Goal: Task Accomplishment & Management: Use online tool/utility

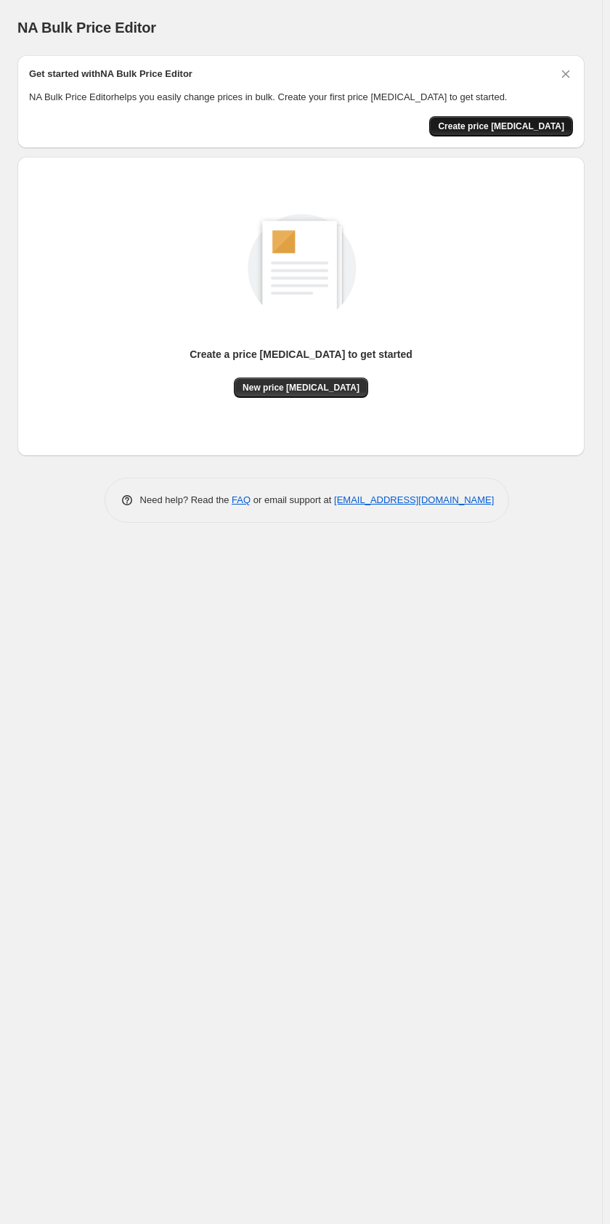
click at [502, 126] on span "Create price [MEDICAL_DATA]" at bounding box center [501, 127] width 126 height 12
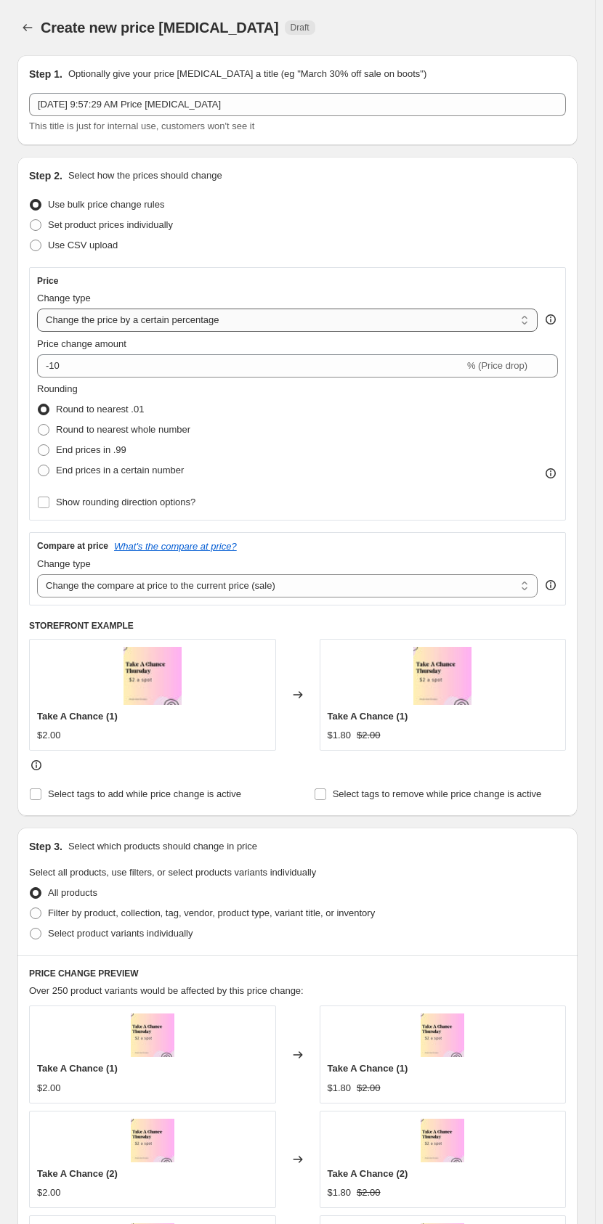
click at [228, 325] on select "Change the price to a certain amount Change the price by a certain amount Chang…" at bounding box center [287, 320] width 500 height 23
select select "by"
click at [37, 309] on select "Change the price to a certain amount Change the price by a certain amount Chang…" at bounding box center [287, 320] width 500 height 23
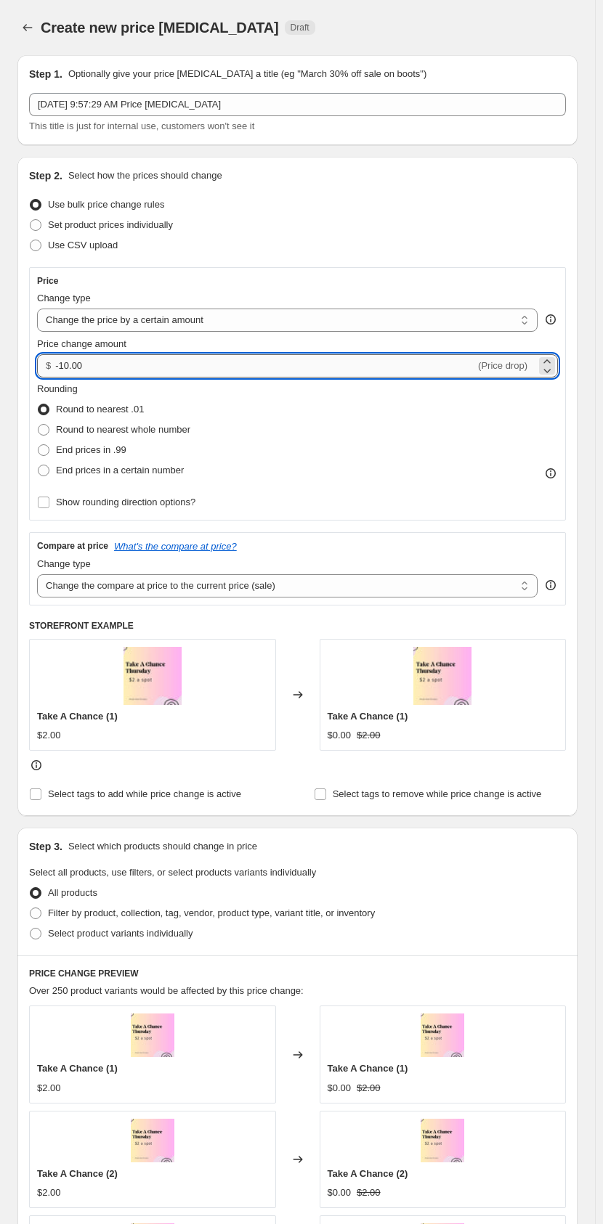
click at [188, 362] on input "-10.00" at bounding box center [265, 365] width 420 height 23
click at [521, 362] on icon at bounding box center [546, 361] width 15 height 15
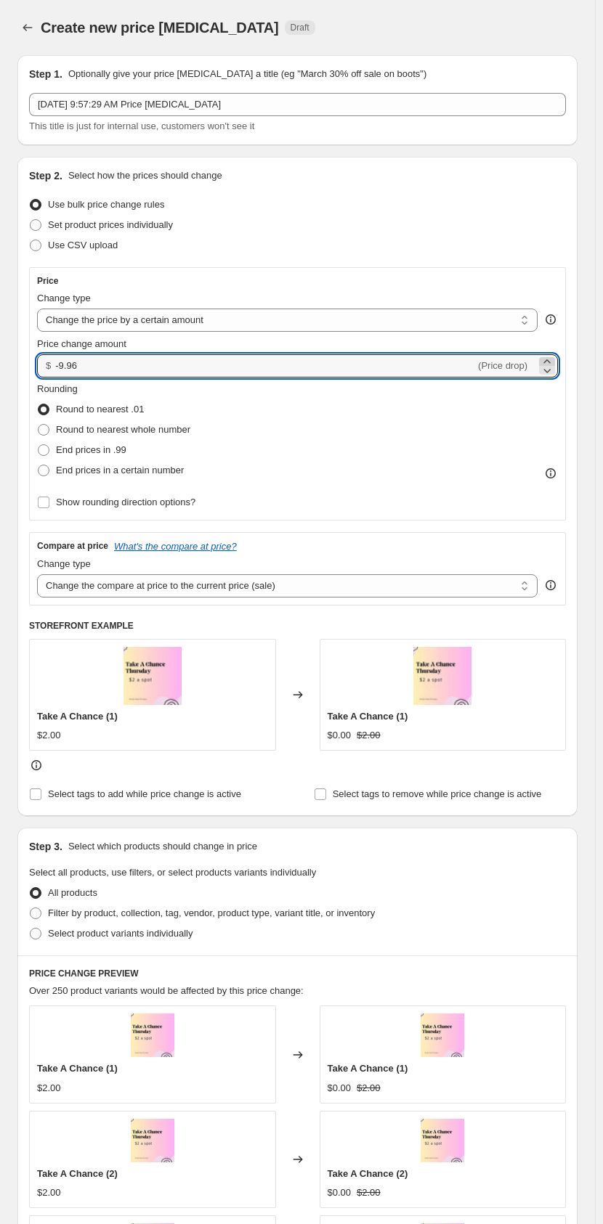
click at [521, 362] on icon at bounding box center [546, 361] width 15 height 15
drag, startPoint x: 111, startPoint y: 371, endPoint x: -51, endPoint y: 366, distance: 162.0
click at [0, 366] on html "Home Settings Plans Skip to content Create new price [MEDICAL_DATA]. This page …" at bounding box center [301, 612] width 603 height 1224
type input "2.00"
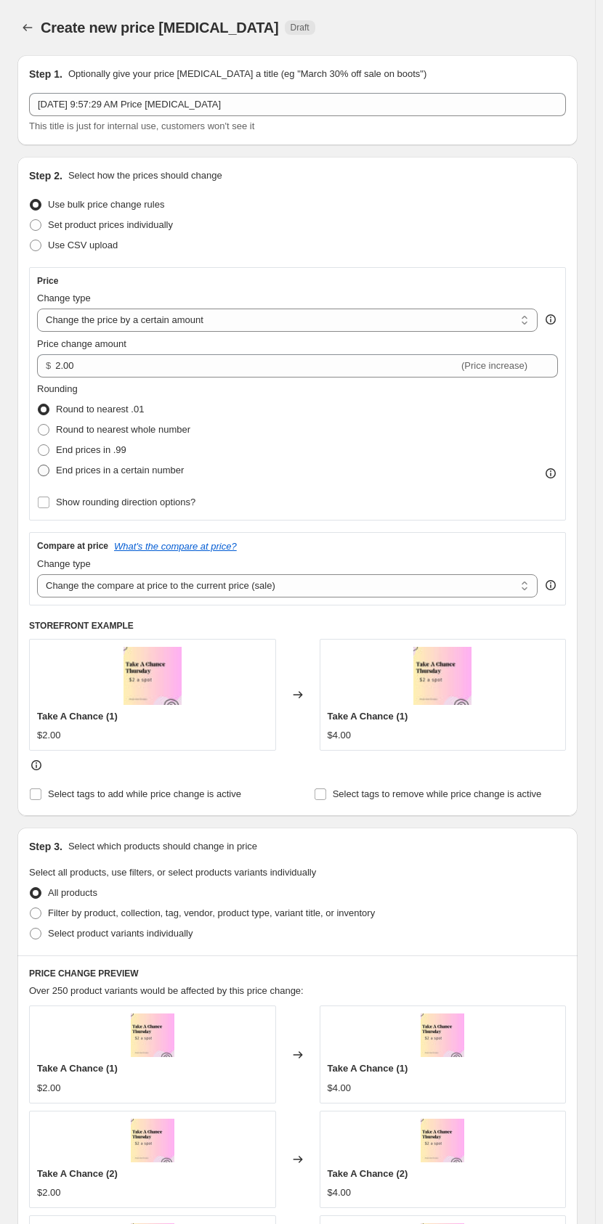
click at [74, 470] on span "End prices in a certain number" at bounding box center [120, 470] width 128 height 11
click at [38, 465] on input "End prices in a certain number" at bounding box center [38, 465] width 1 height 1
radio input "true"
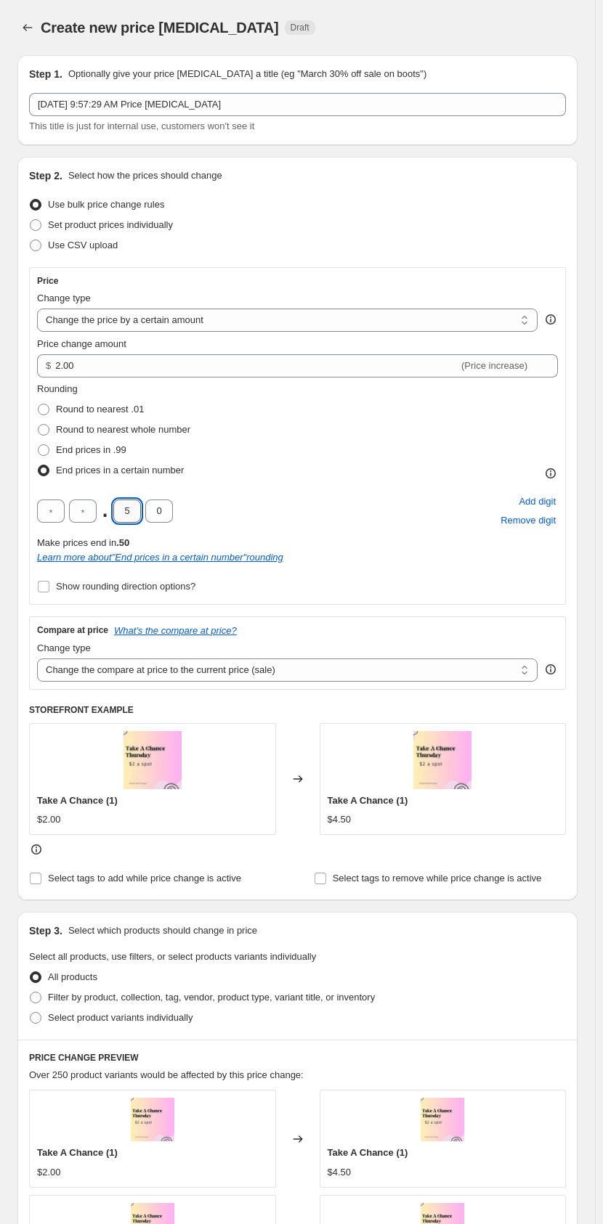
click at [128, 507] on input "5" at bounding box center [127, 510] width 28 height 23
click at [58, 433] on span "Round to nearest whole number" at bounding box center [123, 429] width 134 height 11
click at [38, 425] on input "Round to nearest whole number" at bounding box center [38, 424] width 1 height 1
radio input "true"
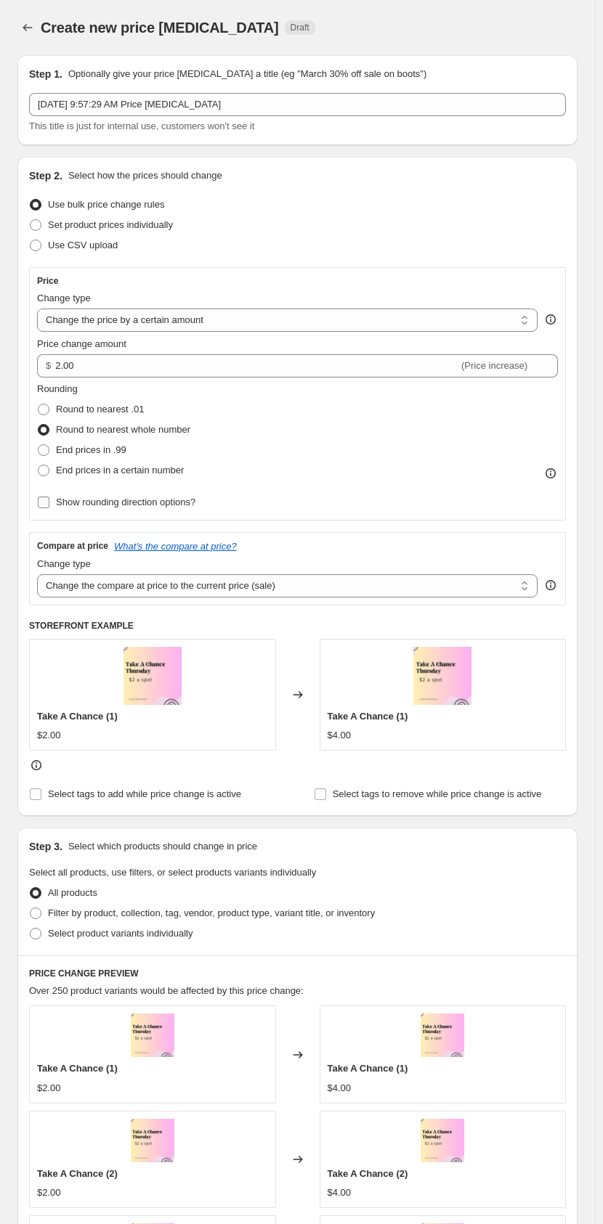
click at [52, 500] on label "Show rounding direction options?" at bounding box center [116, 502] width 158 height 20
click at [49, 500] on input "Show rounding direction options?" at bounding box center [44, 503] width 12 height 12
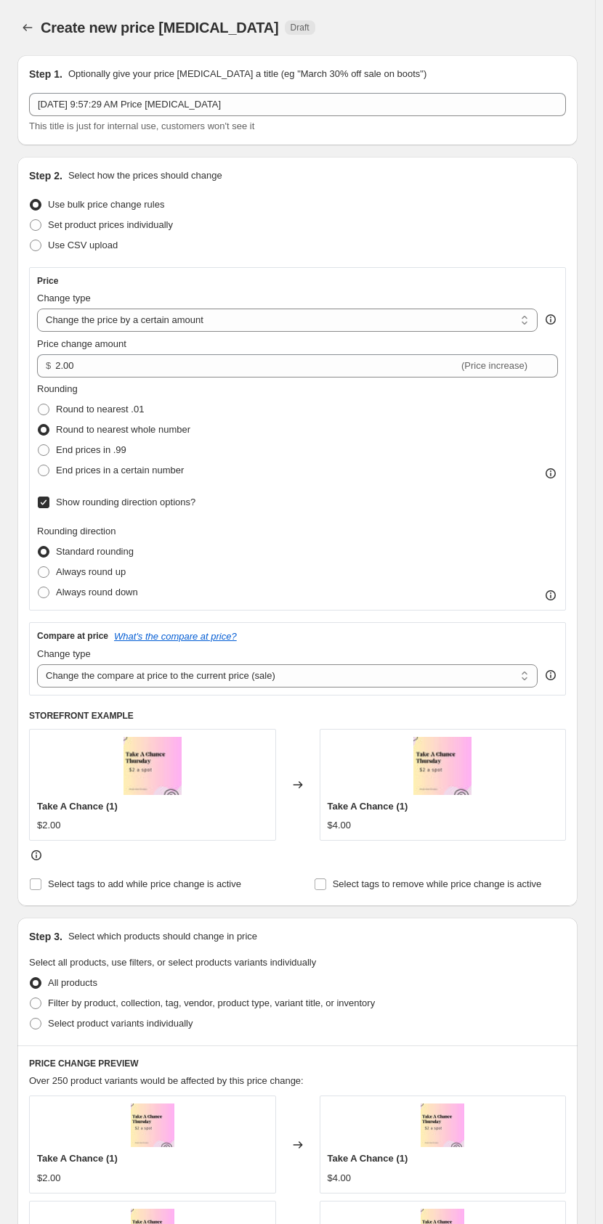
click at [52, 500] on label "Show rounding direction options?" at bounding box center [116, 502] width 158 height 20
click at [49, 500] on input "Show rounding direction options?" at bounding box center [44, 503] width 12 height 12
checkbox input "false"
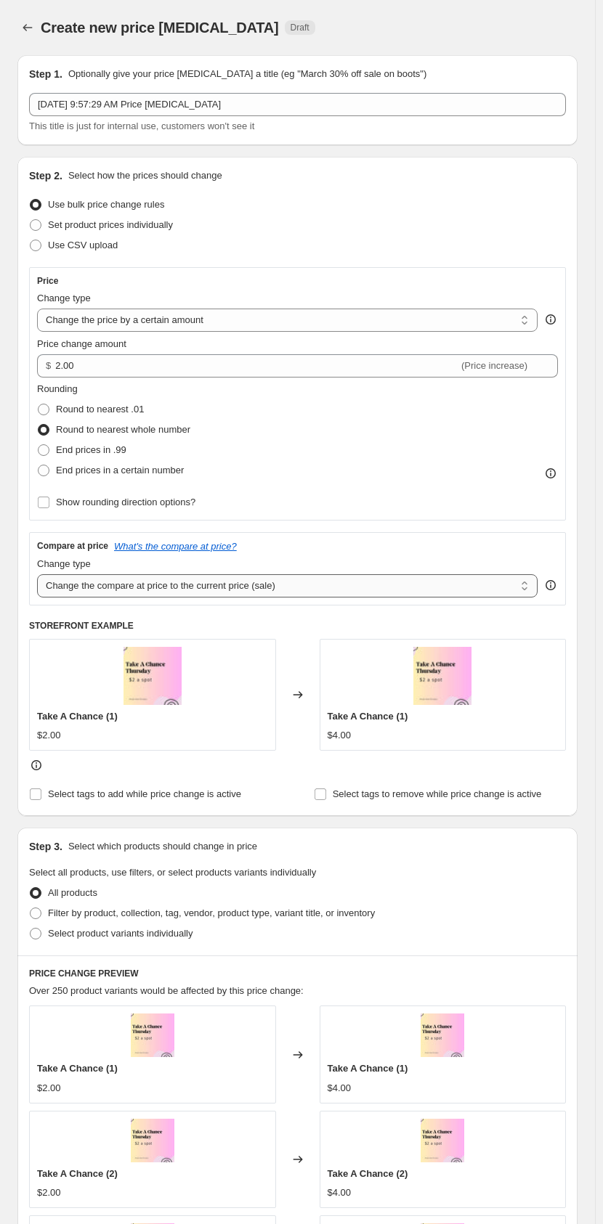
click at [134, 578] on select "Change the compare at price to the current price (sale) Change the compare at p…" at bounding box center [287, 585] width 500 height 23
click at [37, 574] on select "Change the compare at price to the current price (sale) Change the compare at p…" at bounding box center [287, 585] width 500 height 23
click at [153, 578] on select "Change the compare at price to the current price (sale) Change the compare at p…" at bounding box center [287, 585] width 500 height 23
click at [37, 574] on select "Change the compare at price to the current price (sale) Change the compare at p…" at bounding box center [287, 585] width 500 height 23
click at [147, 573] on div "Change type Change the compare at price to the current price (sale) Change the …" at bounding box center [287, 577] width 500 height 41
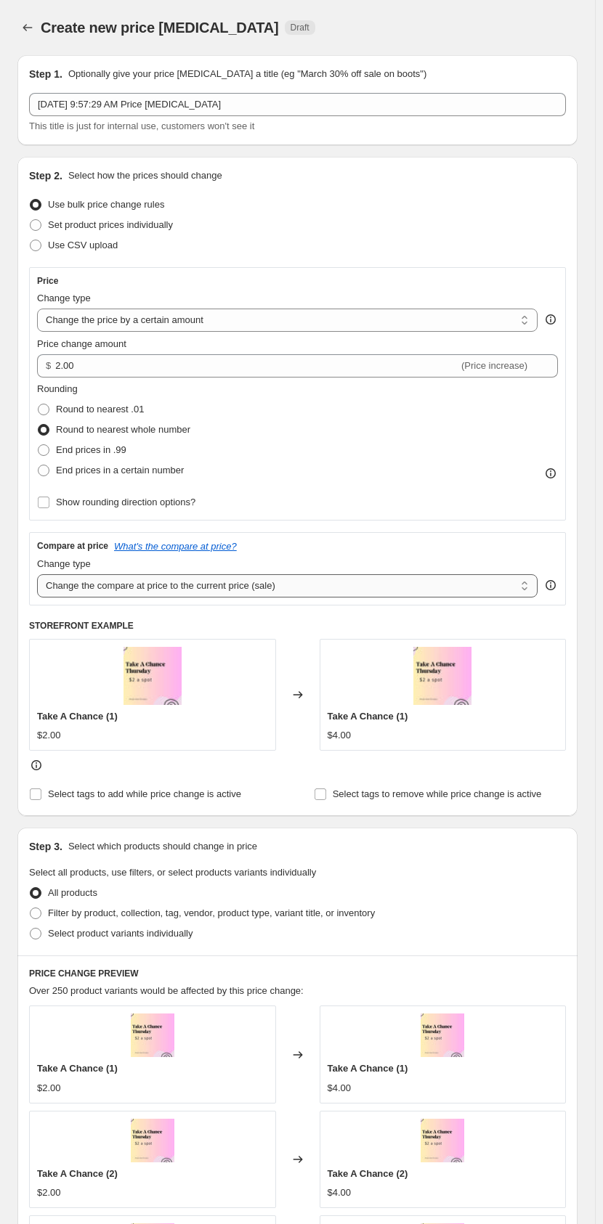
click at [145, 578] on select "Change the compare at price to the current price (sale) Change the compare at p…" at bounding box center [287, 585] width 500 height 23
select select "remove"
click at [37, 574] on select "Change the compare at price to the current price (sale) Change the compare at p…" at bounding box center [287, 585] width 500 height 23
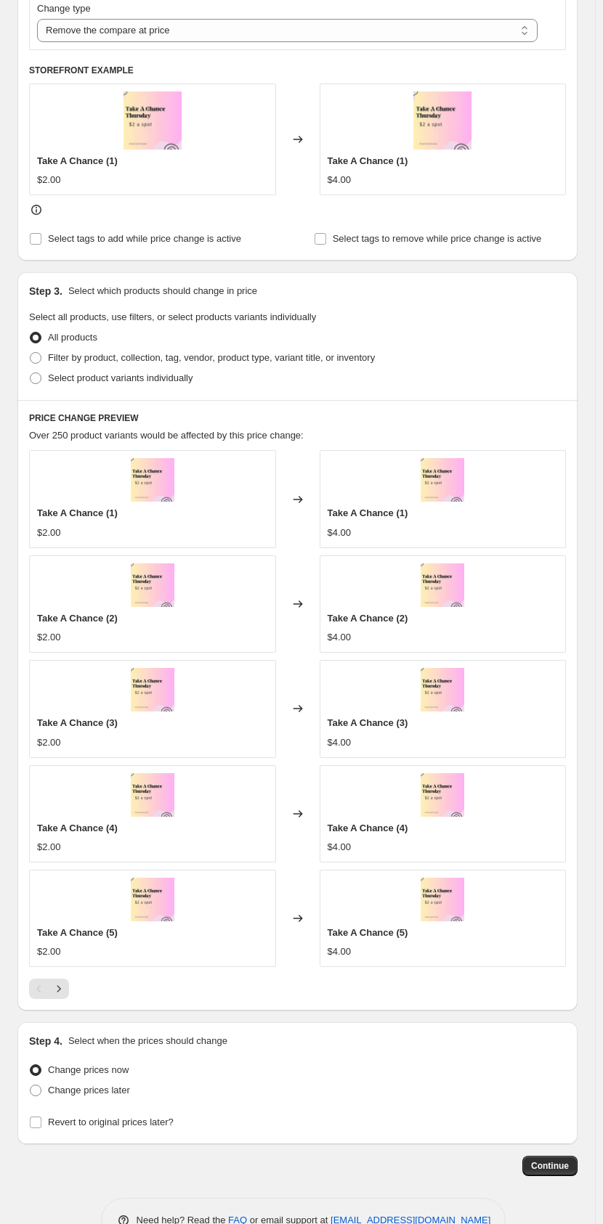
scroll to position [581, 0]
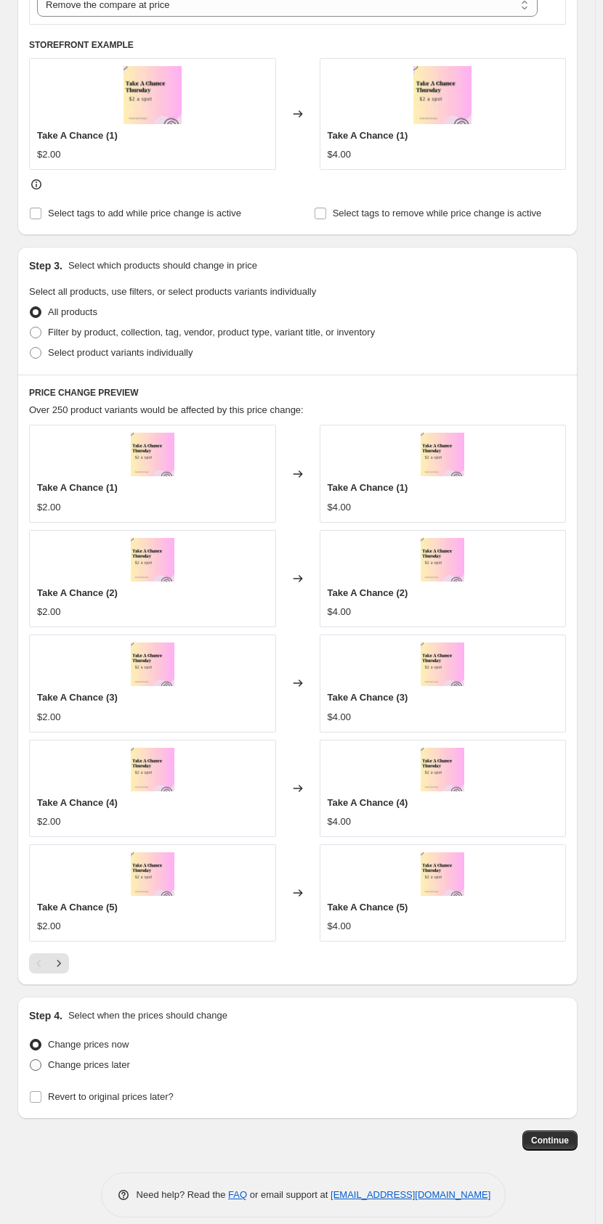
click at [84, 578] on span "Change prices later" at bounding box center [89, 1064] width 82 height 11
click at [30, 578] on input "Change prices later" at bounding box center [30, 1059] width 1 height 1
radio input "true"
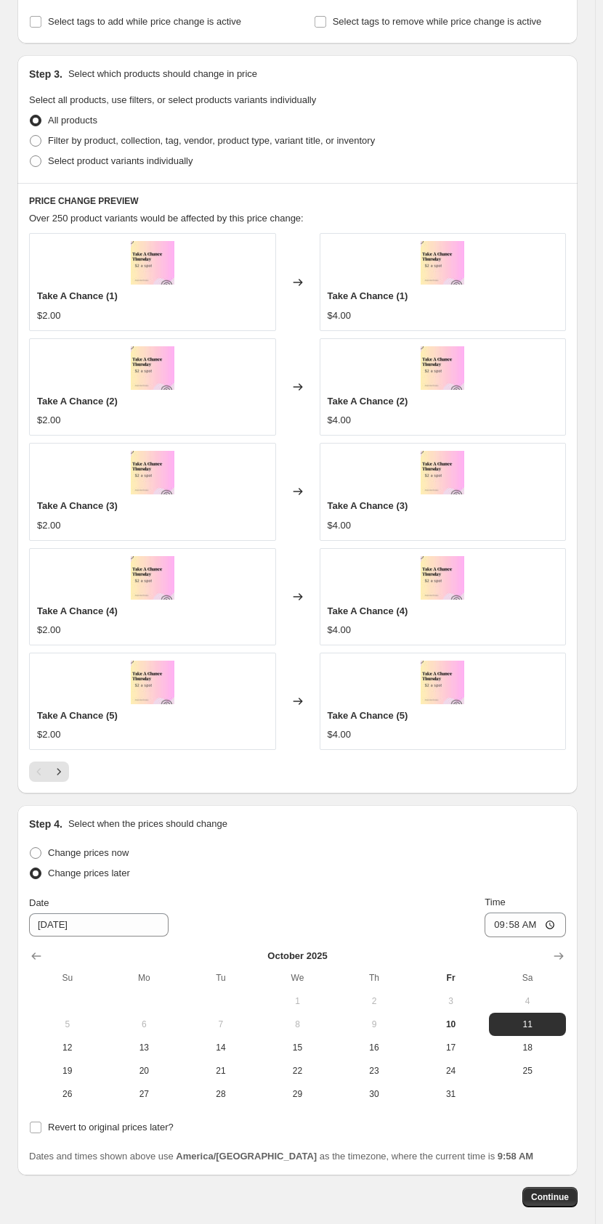
scroll to position [799, 0]
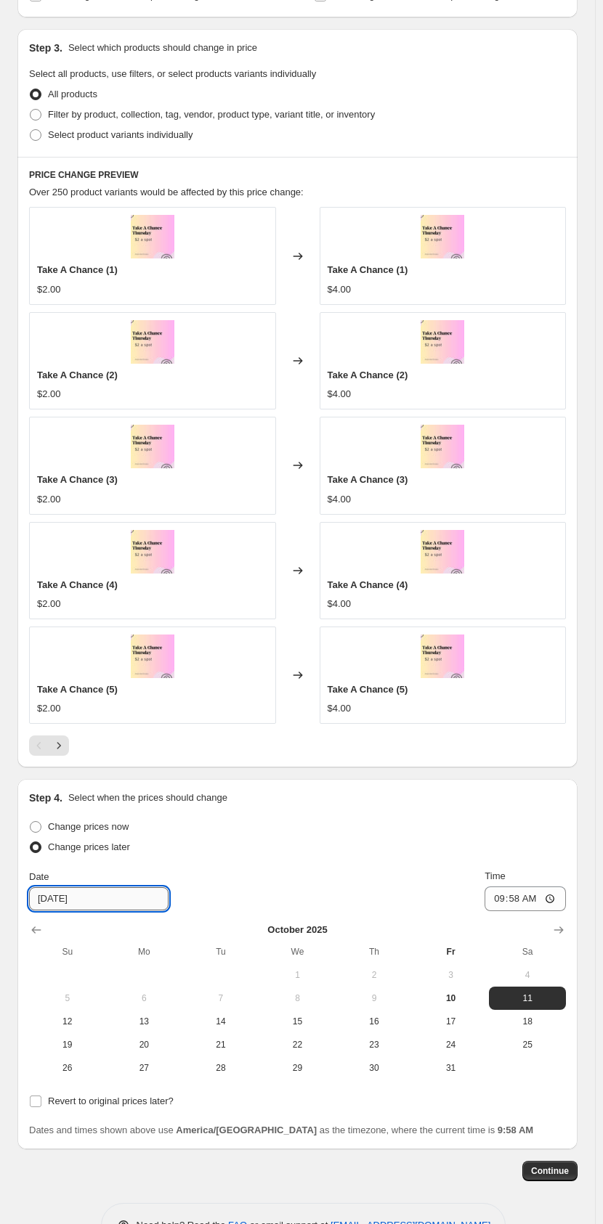
click at [130, 578] on input "[DATE]" at bounding box center [98, 898] width 139 height 23
drag, startPoint x: 133, startPoint y: 897, endPoint x: -47, endPoint y: 894, distance: 180.1
type input "[DATE]"
click at [192, 578] on div "Date [DATE] Time 09:58" at bounding box center [297, 890] width 537 height 42
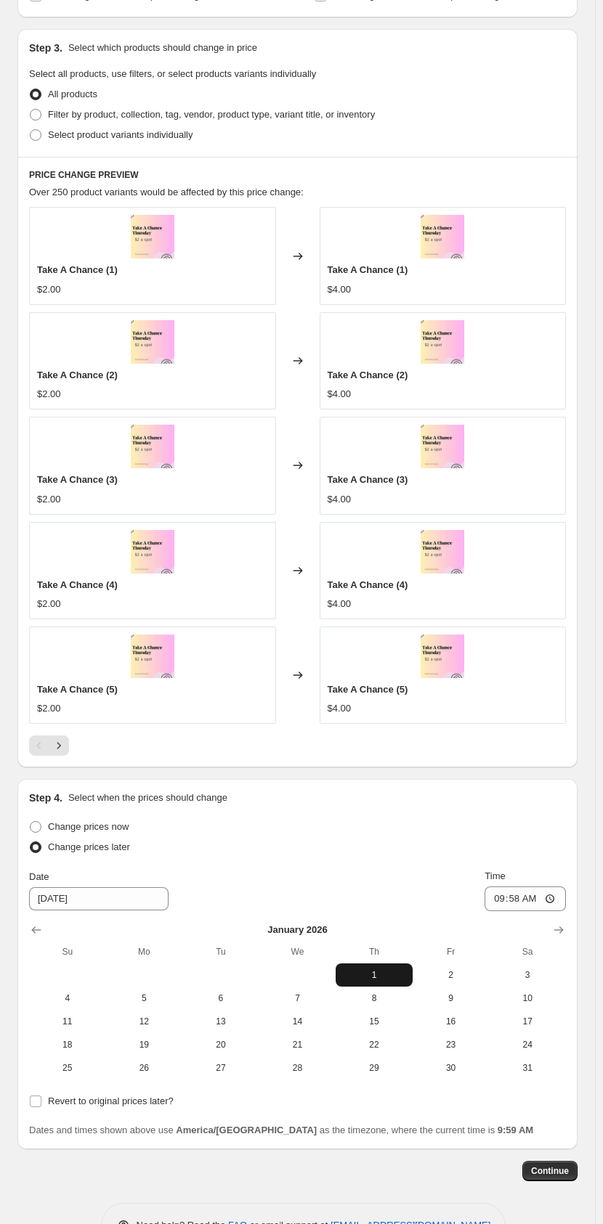
click at [383, 578] on span "1" at bounding box center [373, 975] width 65 height 12
click at [518, 578] on input "09:58" at bounding box center [524, 898] width 81 height 25
click at [508, 578] on input "09:58" at bounding box center [524, 898] width 81 height 25
type input "08:00"
click at [521, 578] on span "Continue" at bounding box center [550, 1171] width 38 height 12
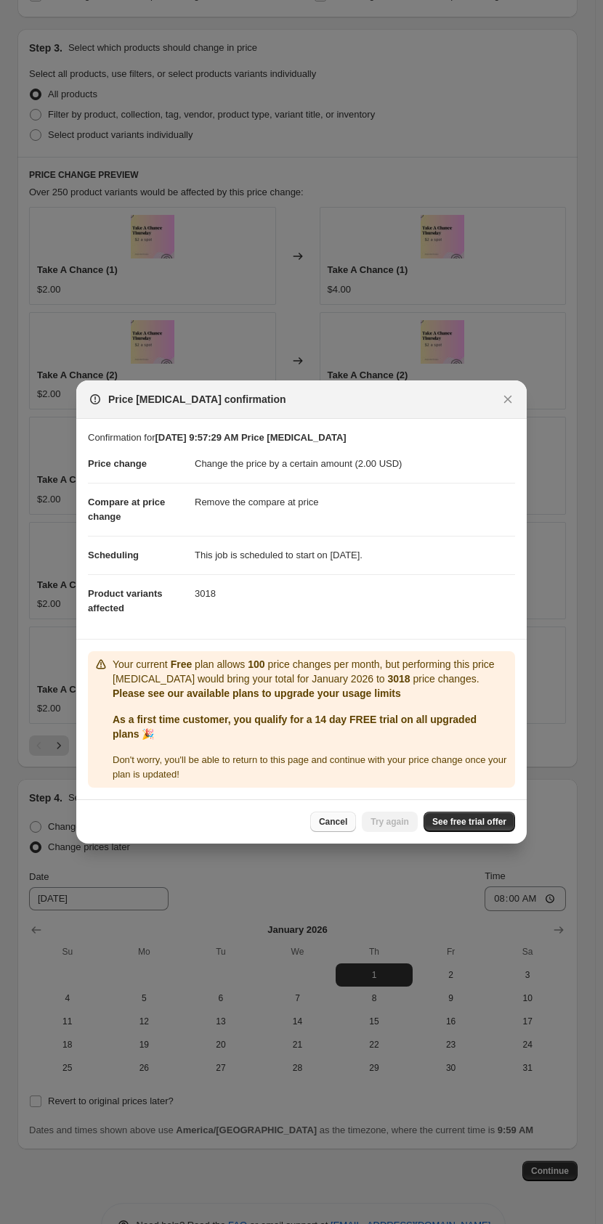
click at [330, 578] on span "Cancel" at bounding box center [333, 822] width 28 height 12
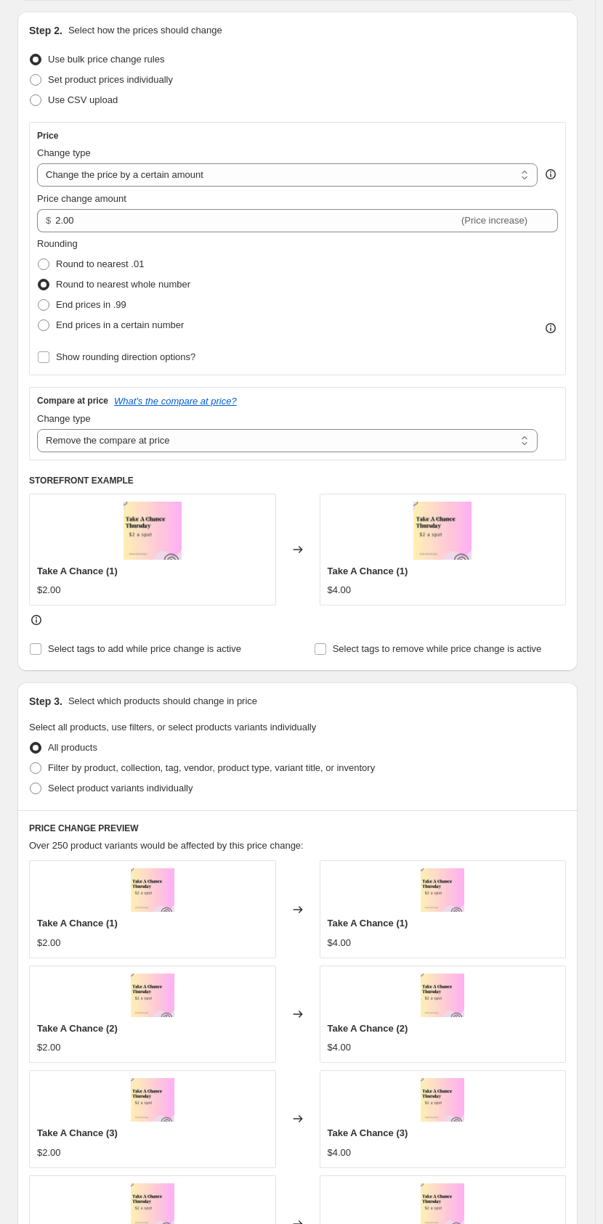
scroll to position [0, 0]
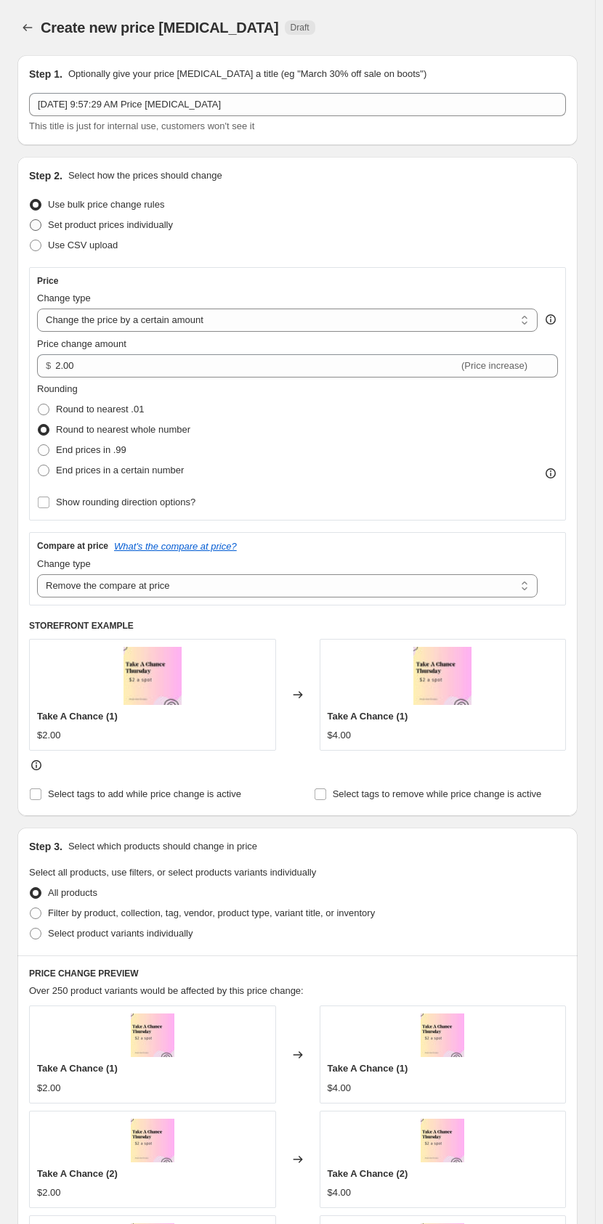
click at [91, 226] on span "Set product prices individually" at bounding box center [110, 224] width 125 height 11
click at [30, 220] on input "Set product prices individually" at bounding box center [30, 219] width 1 height 1
radio input "true"
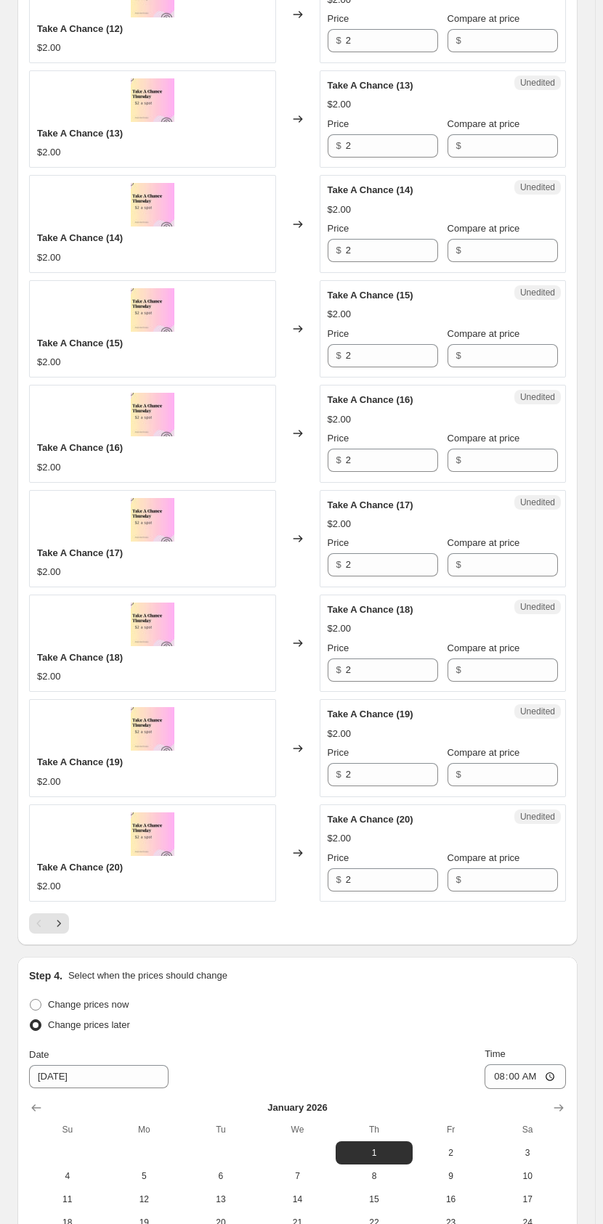
scroll to position [1815, 0]
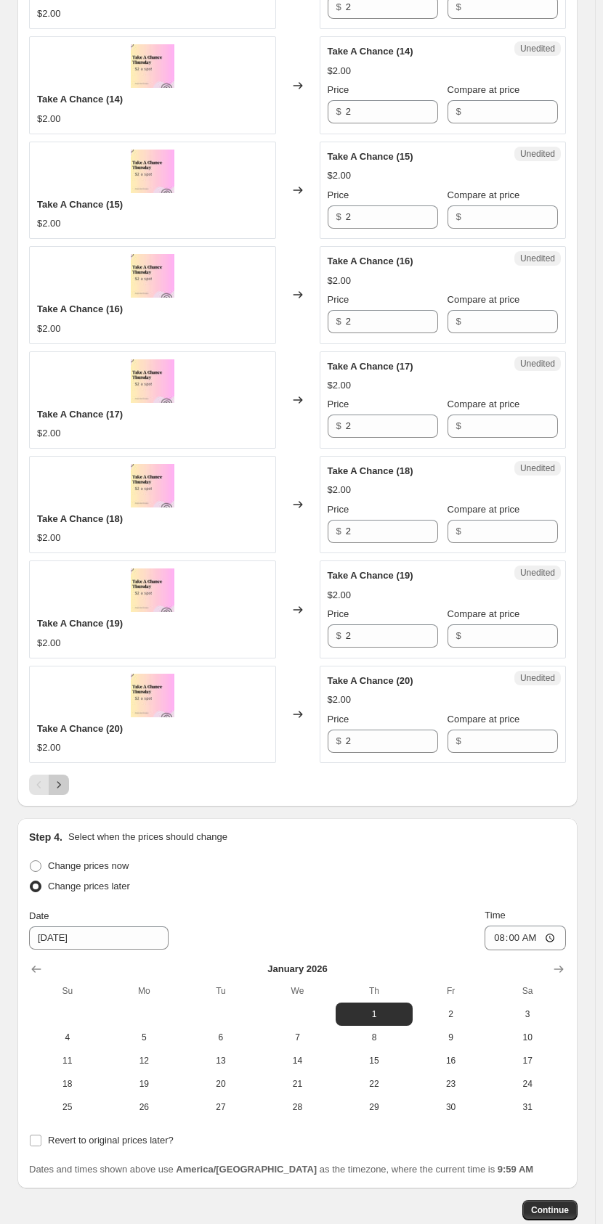
click at [57, 578] on icon "Next" at bounding box center [59, 784] width 4 height 7
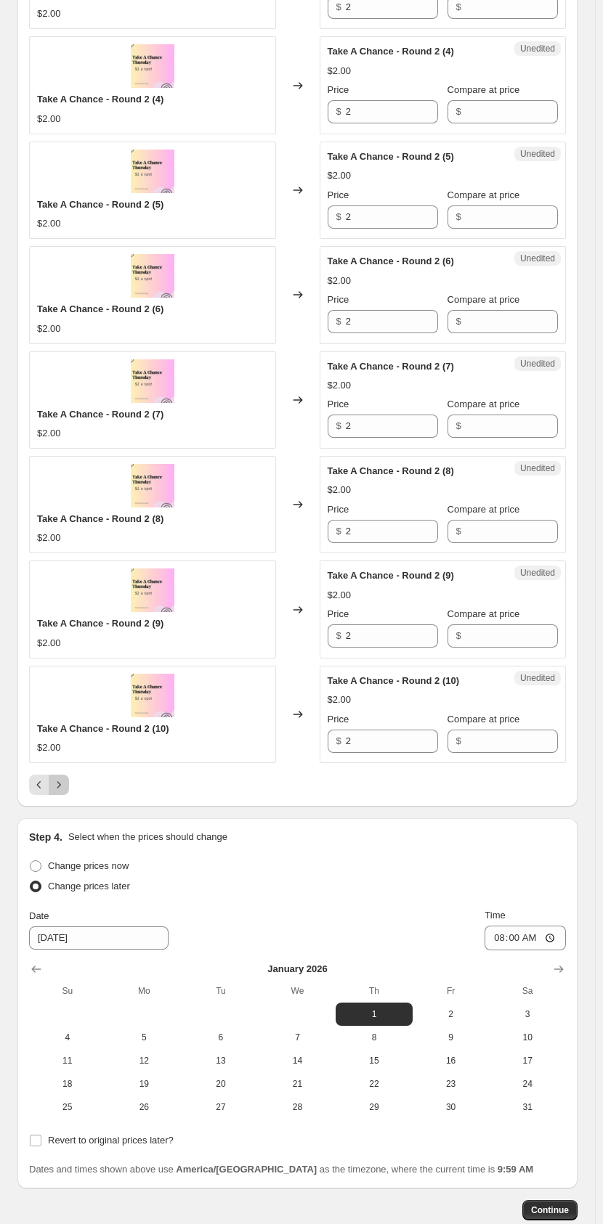
click at [59, 578] on icon "Next" at bounding box center [59, 785] width 15 height 15
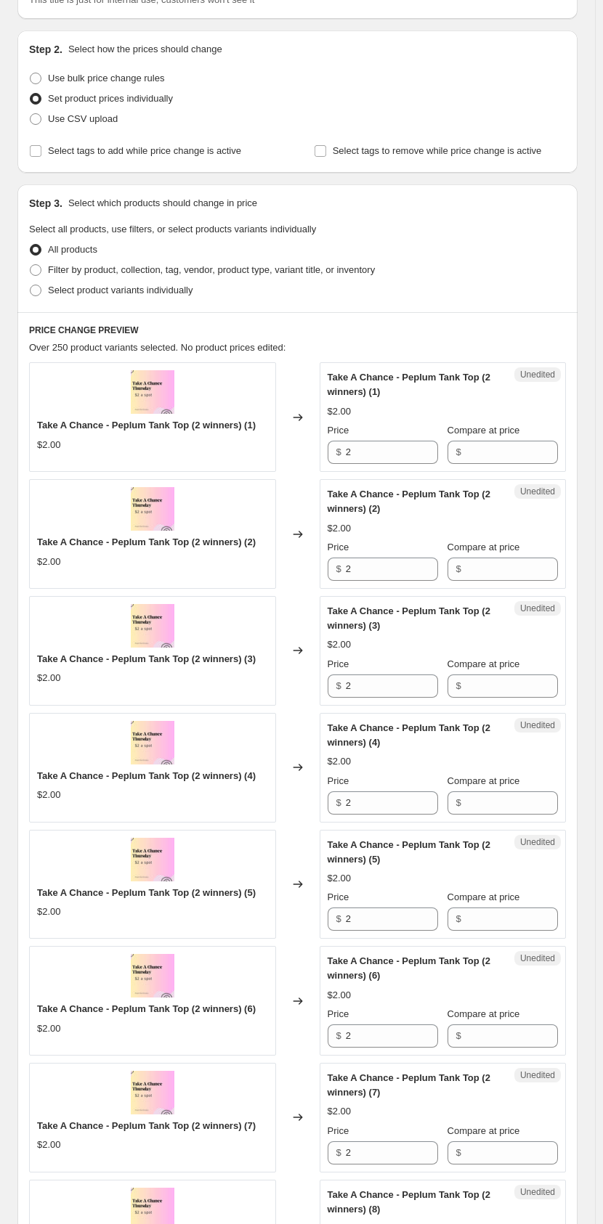
scroll to position [0, 0]
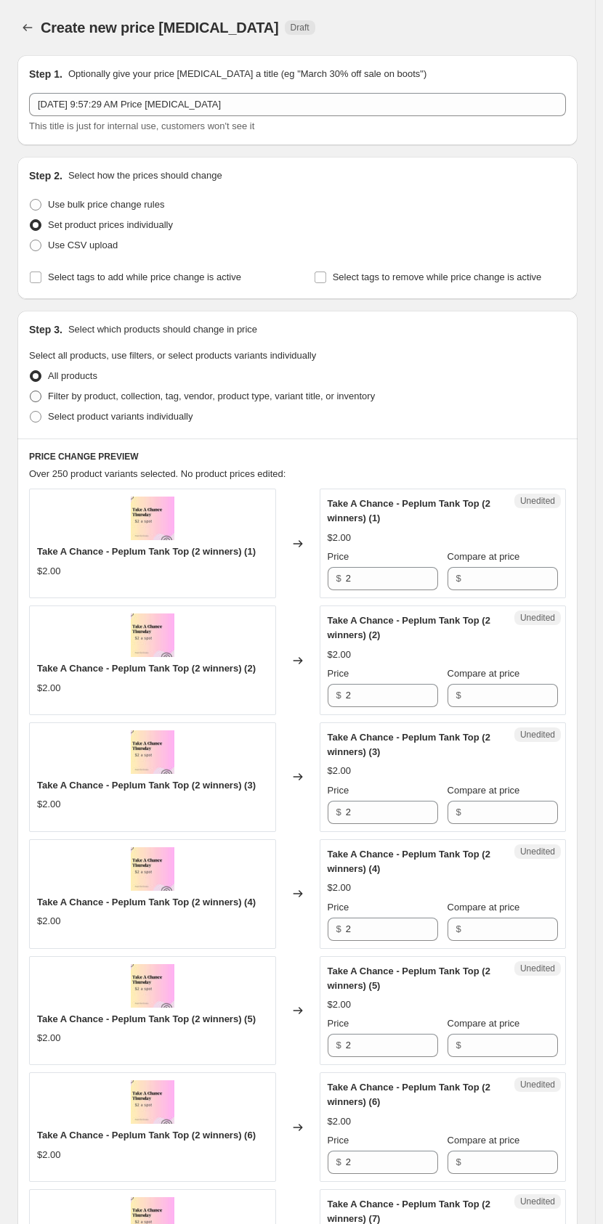
click at [88, 396] on span "Filter by product, collection, tag, vendor, product type, variant title, or inv…" at bounding box center [211, 396] width 327 height 11
click at [30, 391] on input "Filter by product, collection, tag, vendor, product type, variant title, or inv…" at bounding box center [30, 391] width 1 height 1
radio input "true"
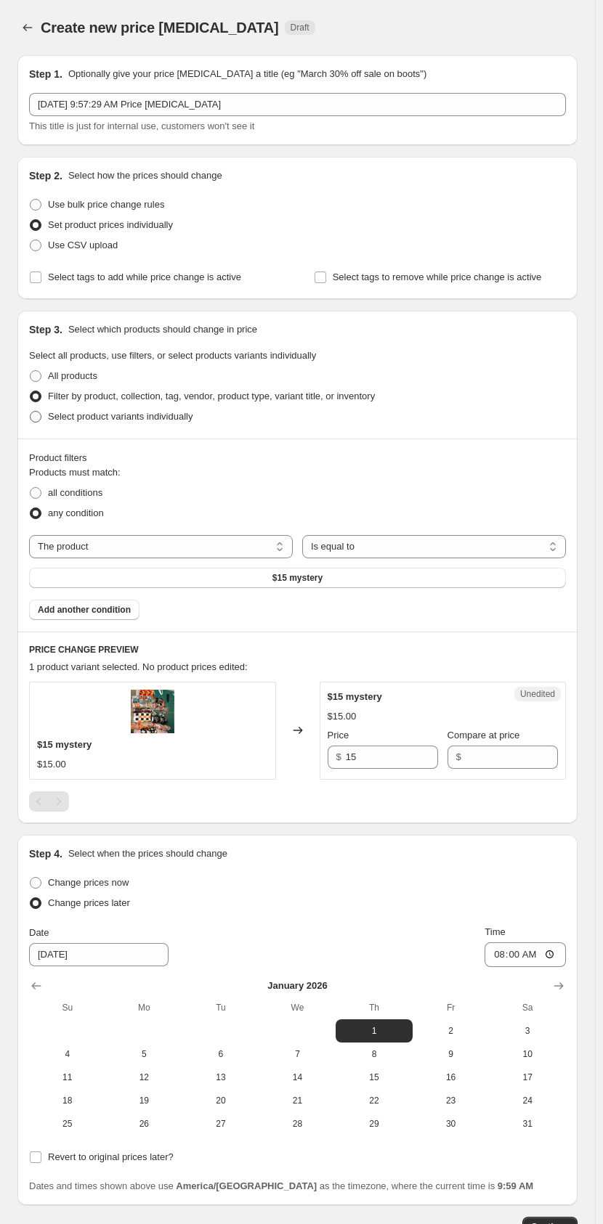
click at [109, 420] on span "Select product variants individually" at bounding box center [120, 416] width 144 height 11
click at [30, 412] on input "Select product variants individually" at bounding box center [30, 411] width 1 height 1
radio input "true"
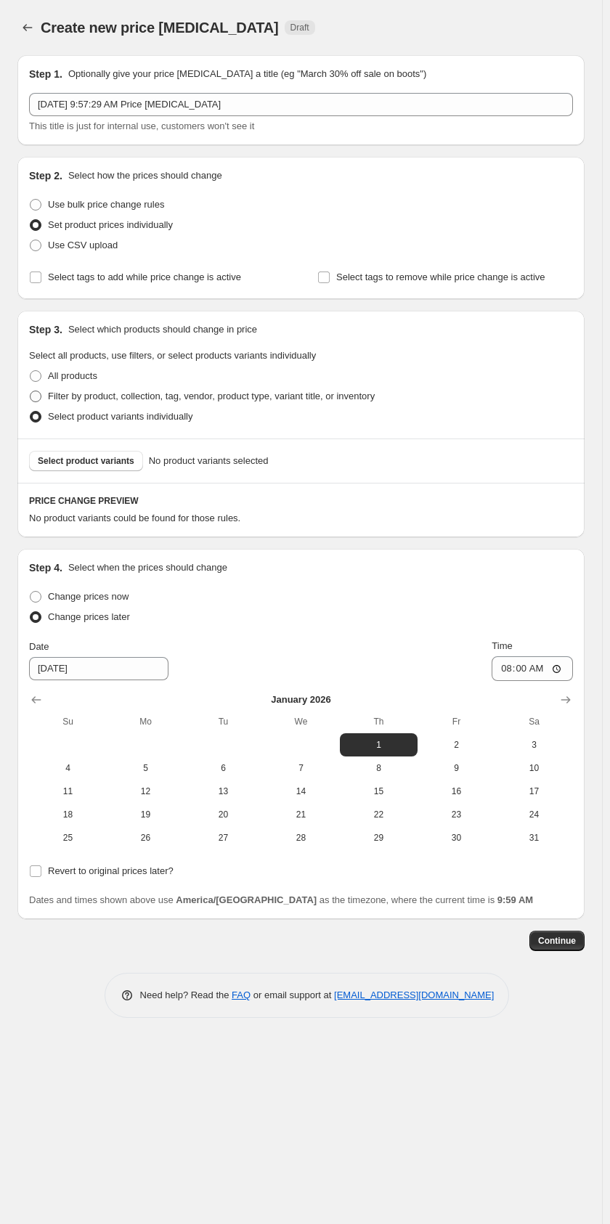
click at [107, 404] on label "Filter by product, collection, tag, vendor, product type, variant title, or inv…" at bounding box center [202, 396] width 346 height 20
click at [30, 391] on input "Filter by product, collection, tag, vendor, product type, variant title, or inv…" at bounding box center [30, 391] width 1 height 1
radio input "true"
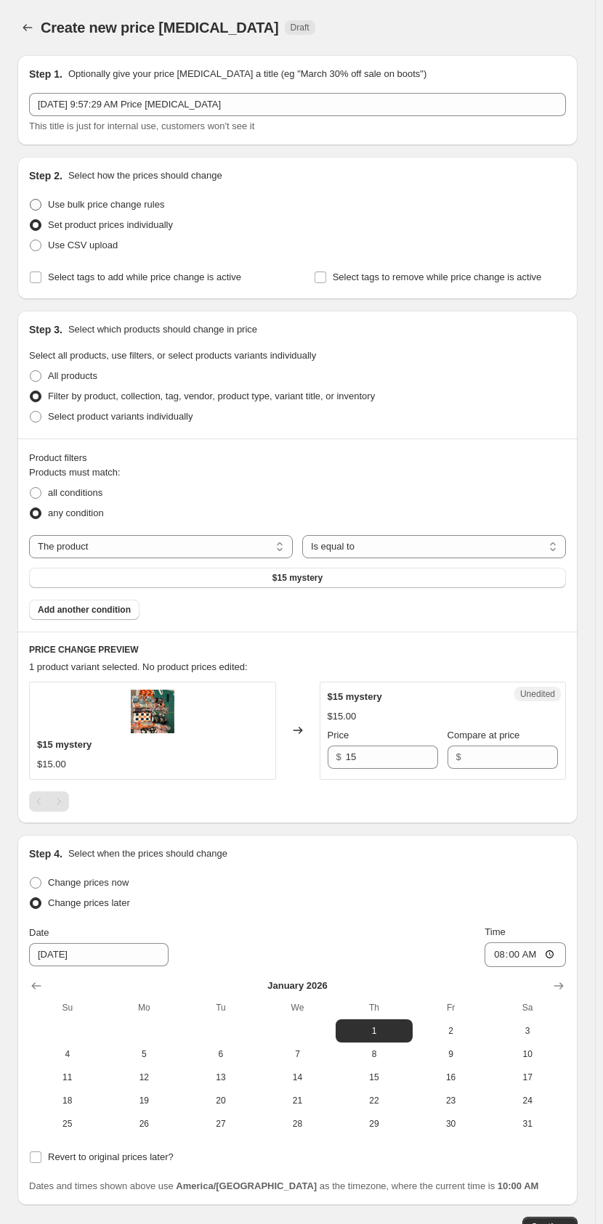
click at [79, 200] on span "Use bulk price change rules" at bounding box center [106, 204] width 116 height 11
click at [30, 200] on input "Use bulk price change rules" at bounding box center [30, 199] width 1 height 1
radio input "true"
select select "by"
select select "remove"
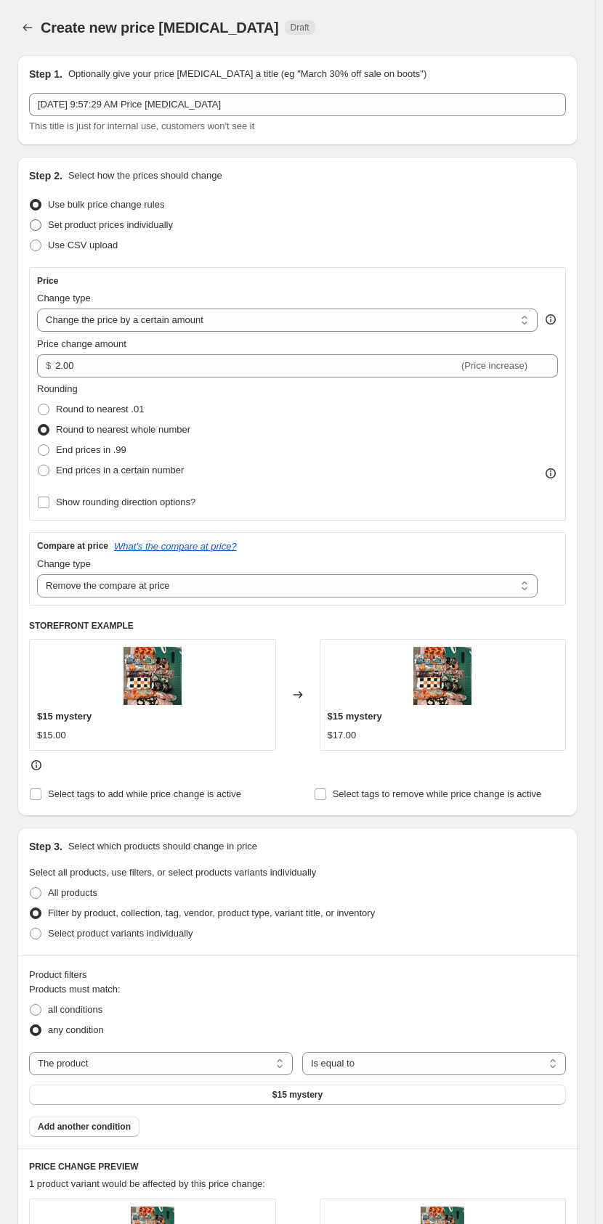
click at [122, 227] on span "Set product prices individually" at bounding box center [110, 224] width 125 height 11
click at [30, 220] on input "Set product prices individually" at bounding box center [30, 219] width 1 height 1
radio input "true"
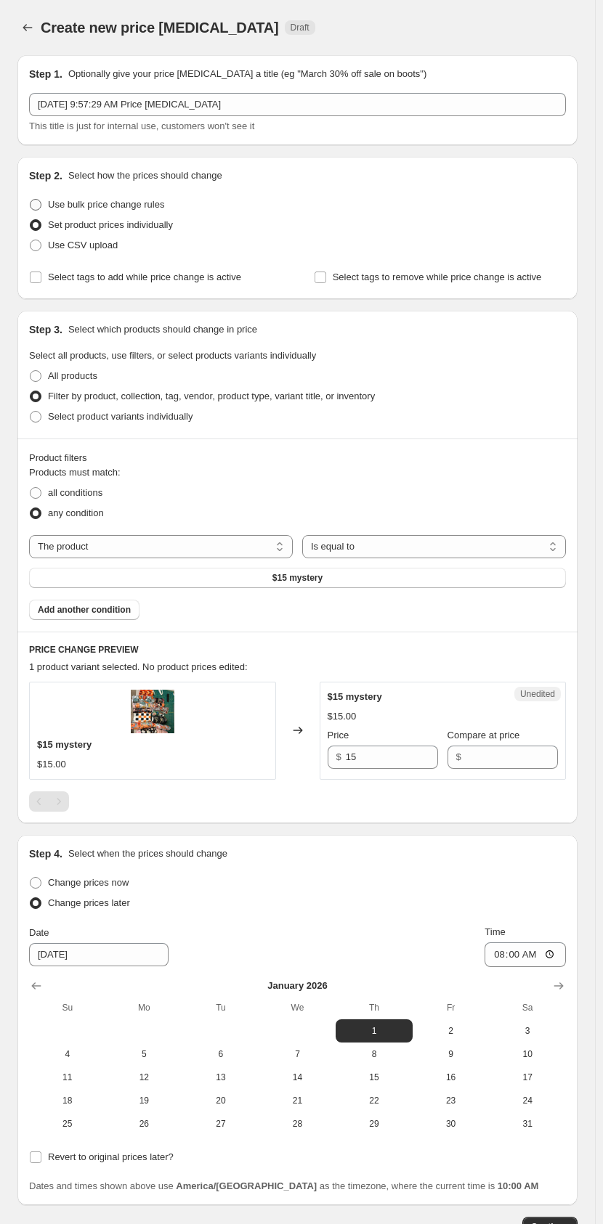
click at [110, 208] on span "Use bulk price change rules" at bounding box center [106, 204] width 116 height 11
click at [30, 200] on input "Use bulk price change rules" at bounding box center [30, 199] width 1 height 1
radio input "true"
select select "by"
select select "remove"
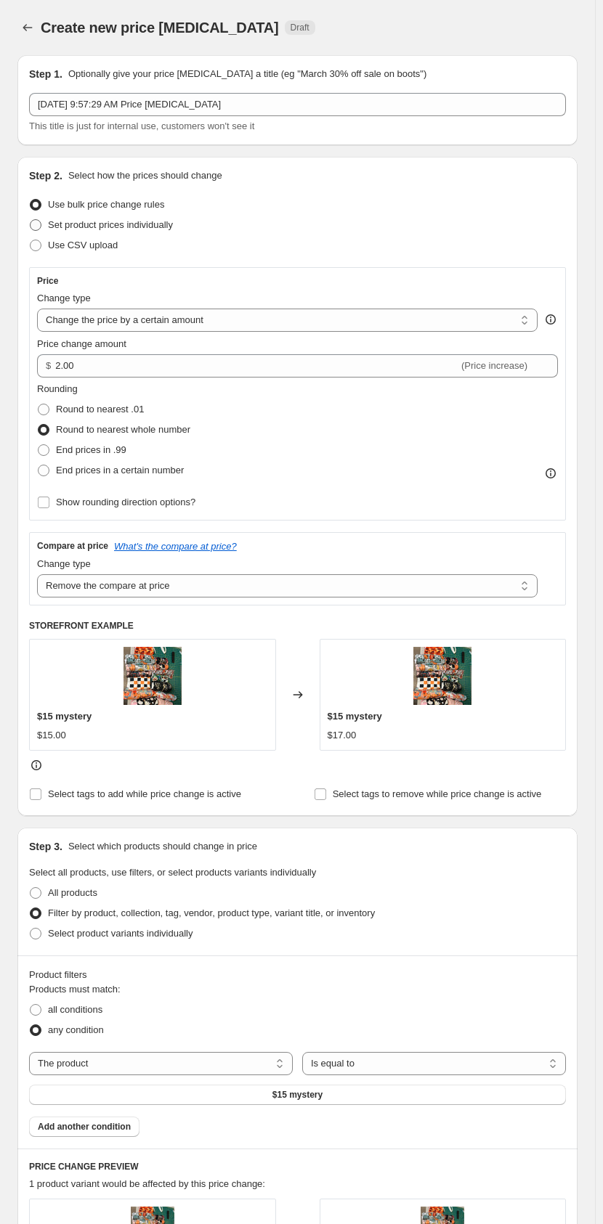
click at [103, 226] on span "Set product prices individually" at bounding box center [110, 224] width 125 height 11
click at [30, 220] on input "Set product prices individually" at bounding box center [30, 219] width 1 height 1
radio input "true"
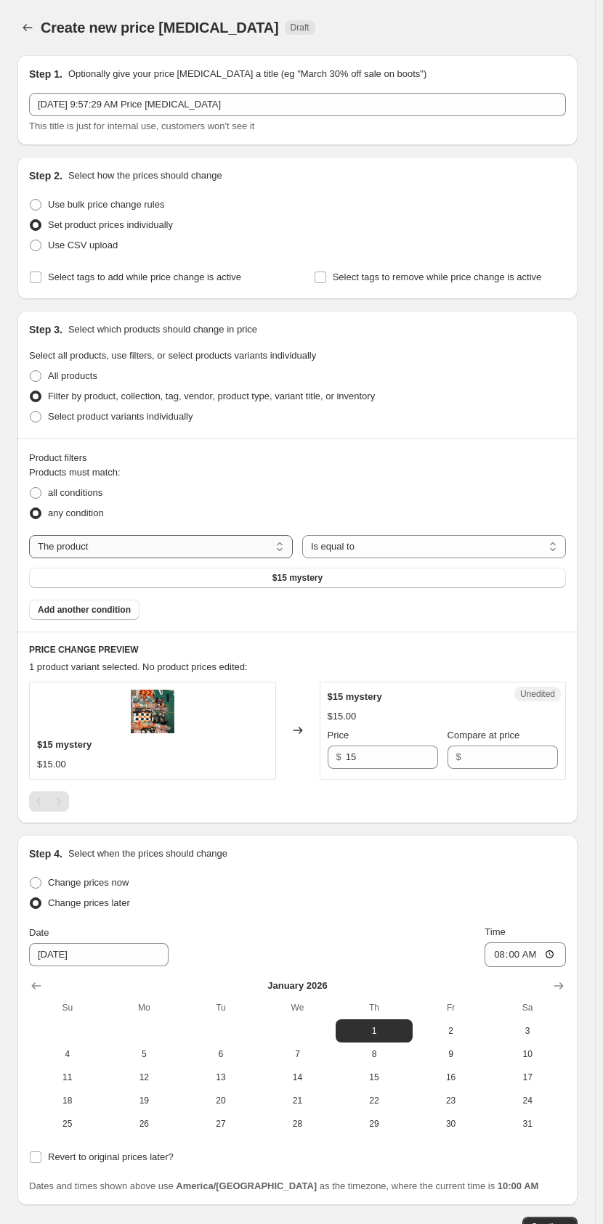
click at [144, 539] on select "The product The product's collection The product's tag The product's vendor The…" at bounding box center [161, 546] width 264 height 23
click at [257, 551] on select "The product The product's collection The product's tag The product's vendor The…" at bounding box center [161, 546] width 264 height 23
select select "tag"
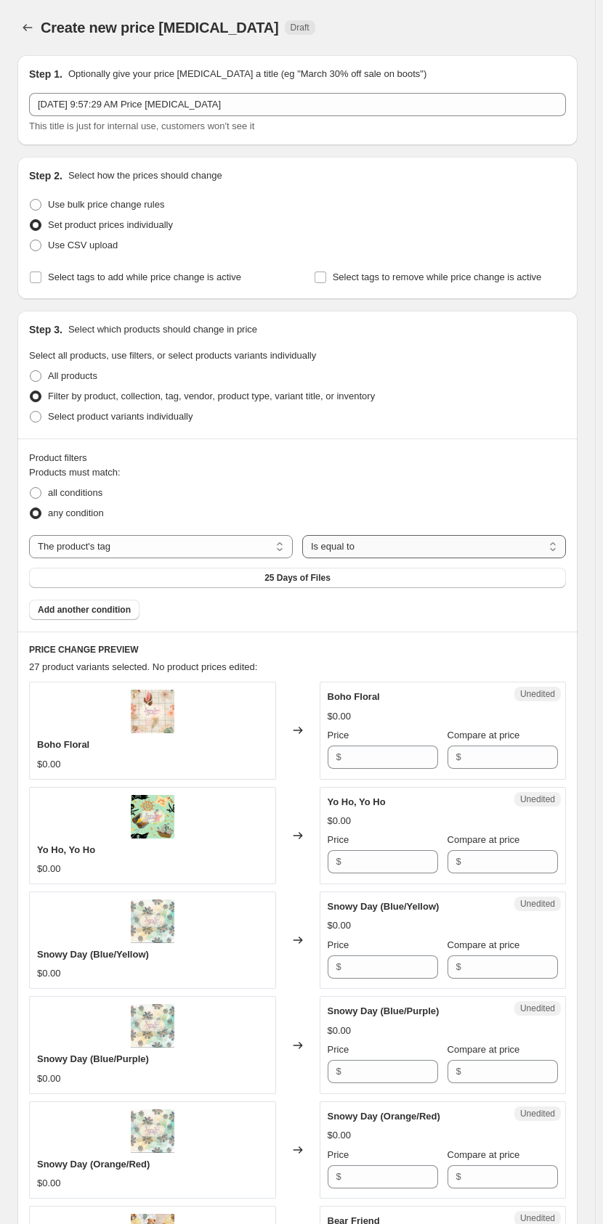
click at [384, 543] on select "Is equal to Is not equal to" at bounding box center [434, 546] width 264 height 23
click at [306, 578] on button "25 Days of Files" at bounding box center [297, 578] width 537 height 20
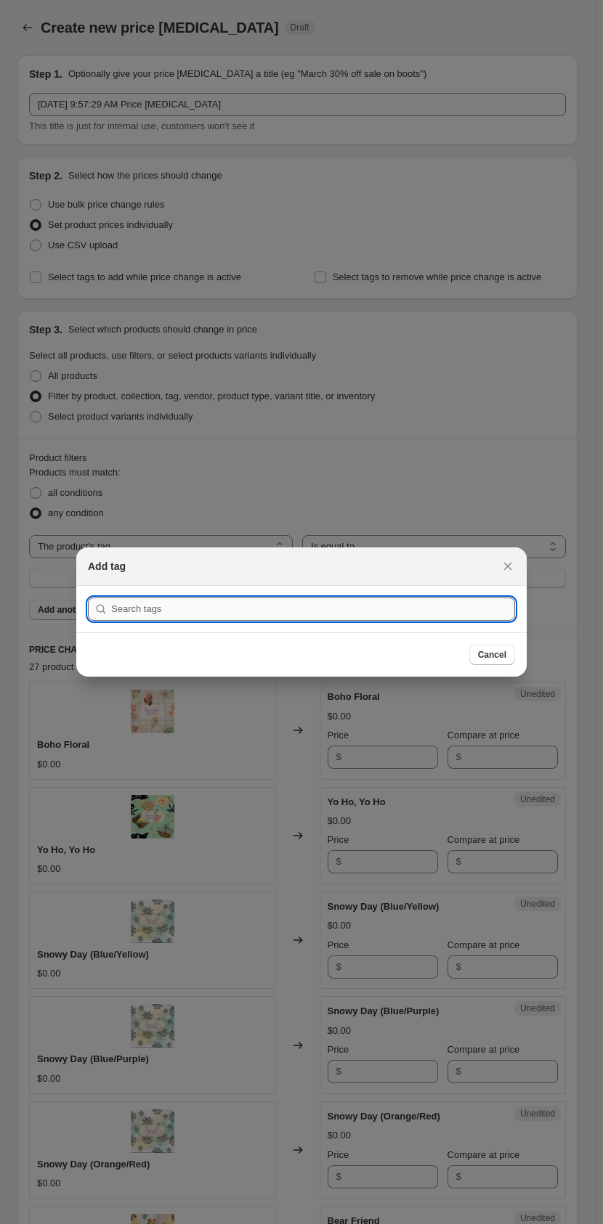
click at [295, 578] on input ":rkf:" at bounding box center [313, 608] width 404 height 23
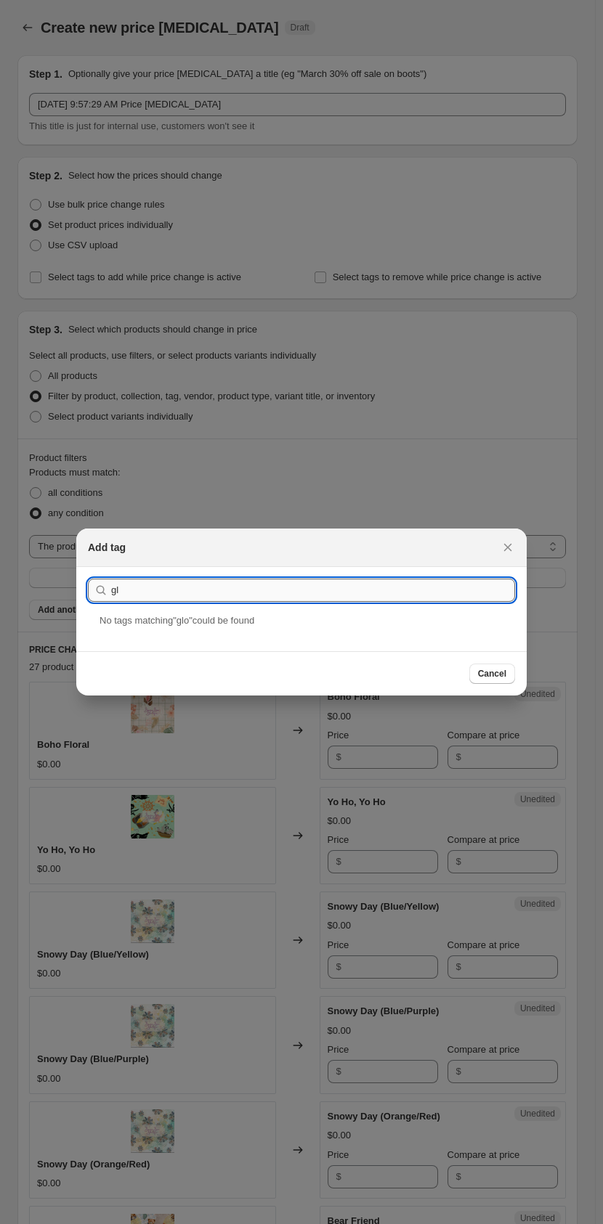
type input "g"
type input "o"
type input "chri"
click at [506, 550] on icon "Close" at bounding box center [508, 547] width 8 height 7
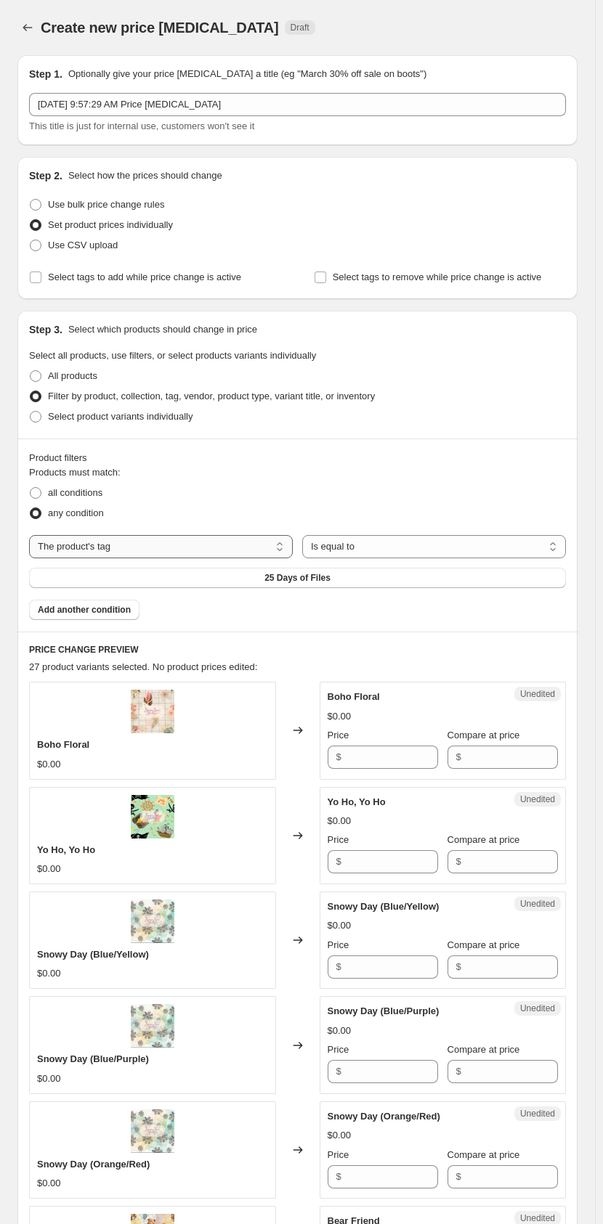
click at [272, 544] on select "The product The product's collection The product's tag The product's vendor The…" at bounding box center [161, 546] width 264 height 23
select select "collection"
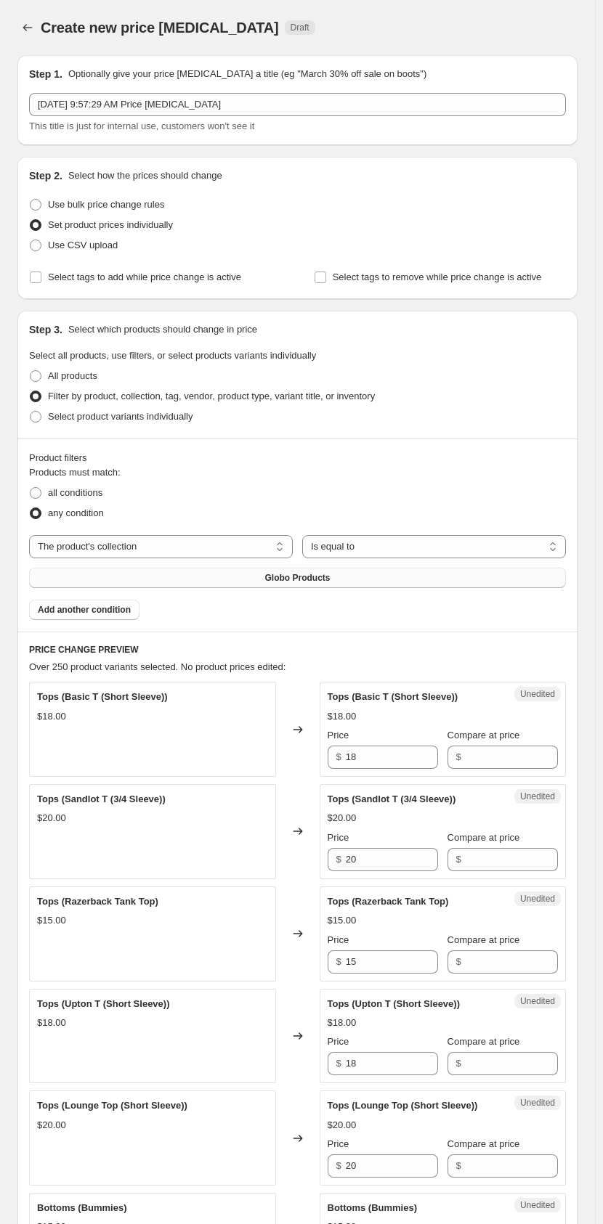
click at [326, 578] on span "Globo Products" at bounding box center [297, 578] width 65 height 12
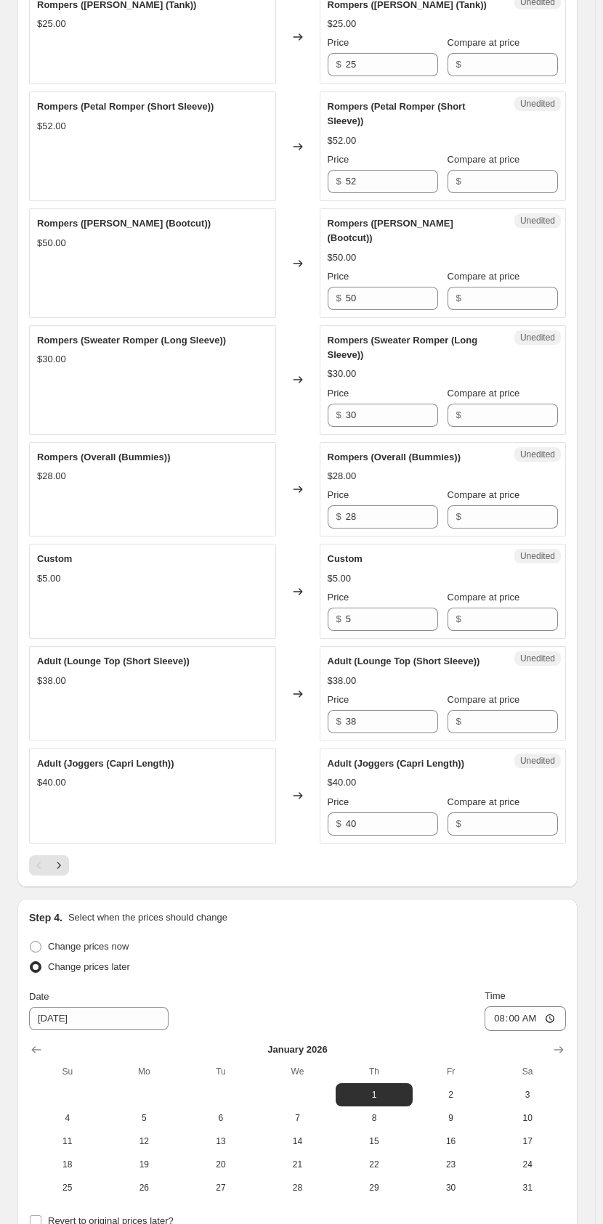
scroll to position [2033, 0]
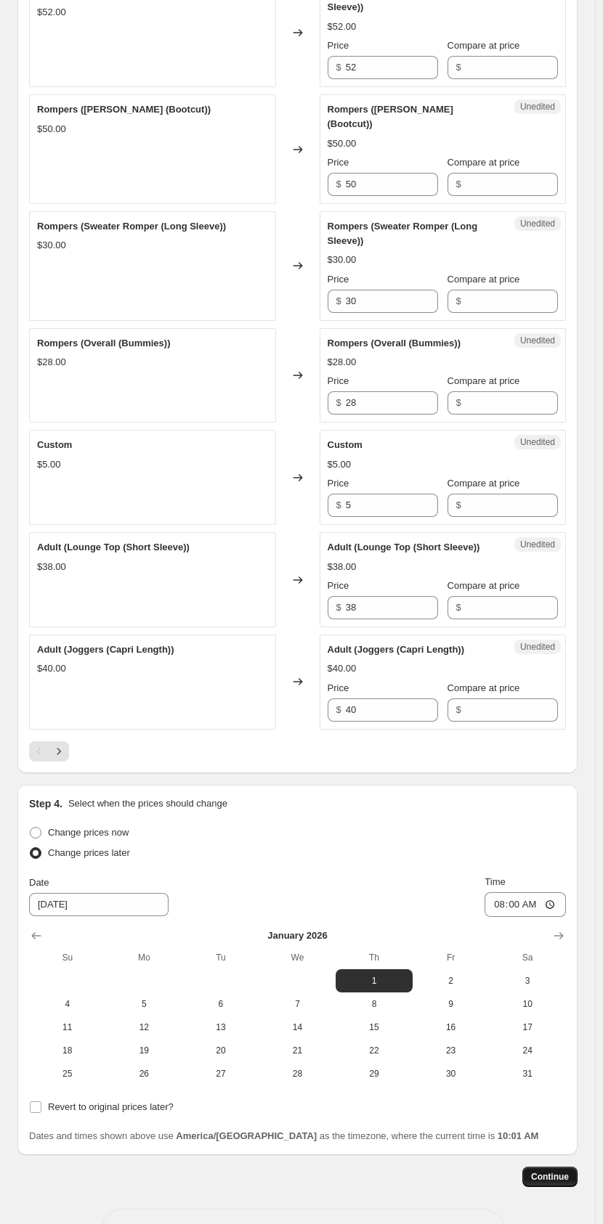
click at [521, 578] on span "Continue" at bounding box center [550, 1177] width 38 height 12
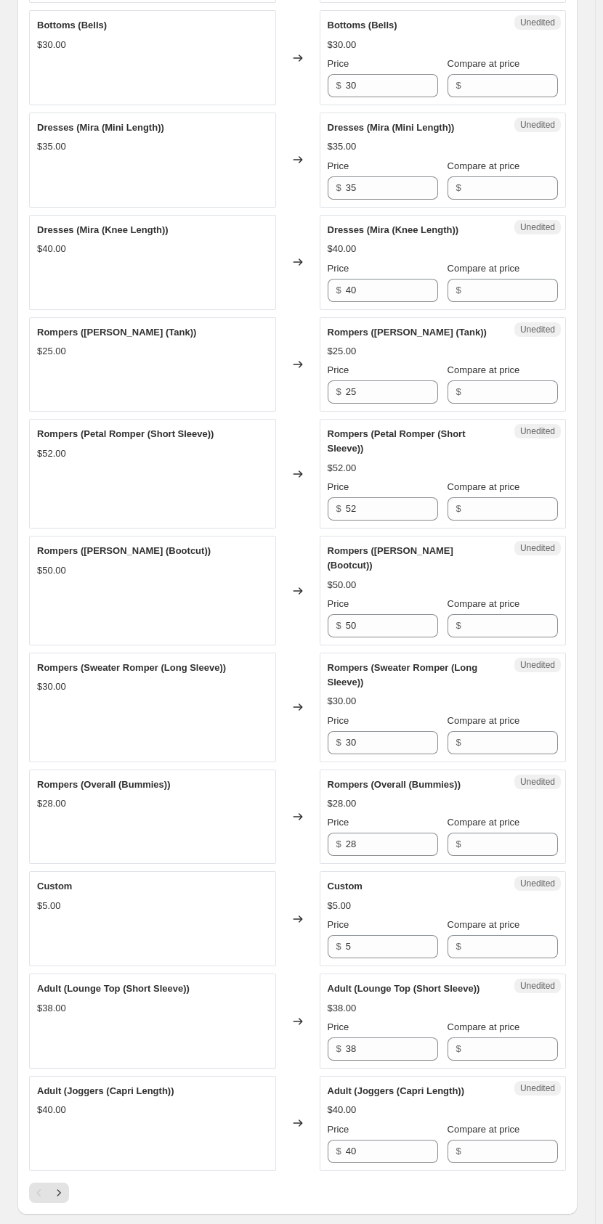
scroll to position [1960, 0]
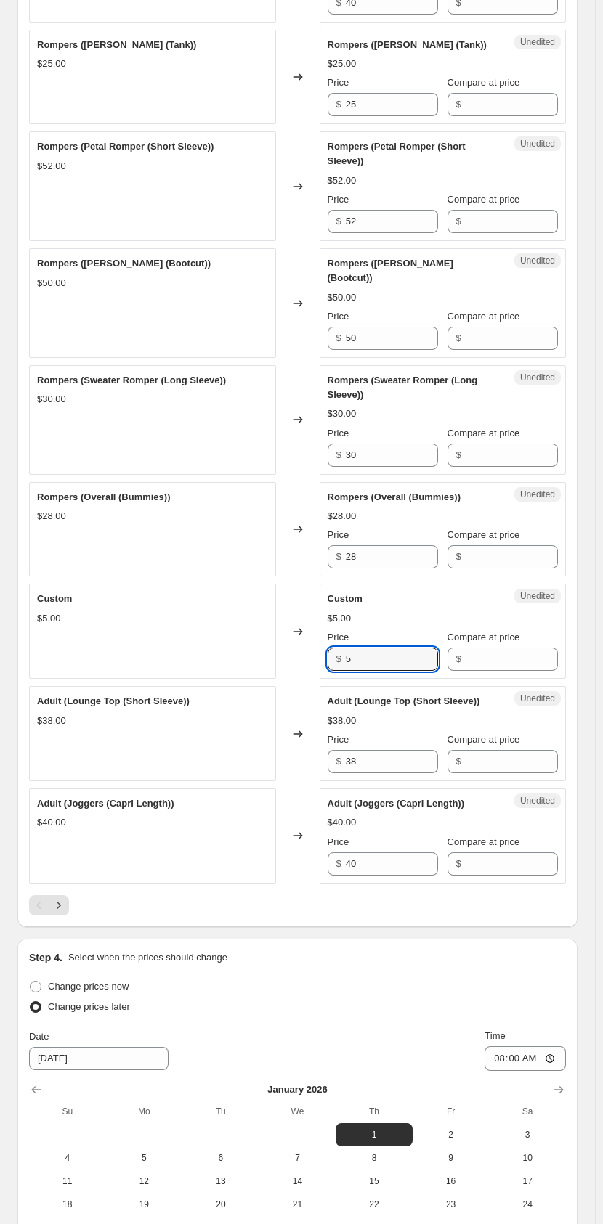
drag, startPoint x: 385, startPoint y: 632, endPoint x: 337, endPoint y: 632, distance: 47.9
click at [351, 578] on input "5" at bounding box center [392, 659] width 92 height 23
click at [293, 578] on div "Changed to" at bounding box center [298, 733] width 44 height 95
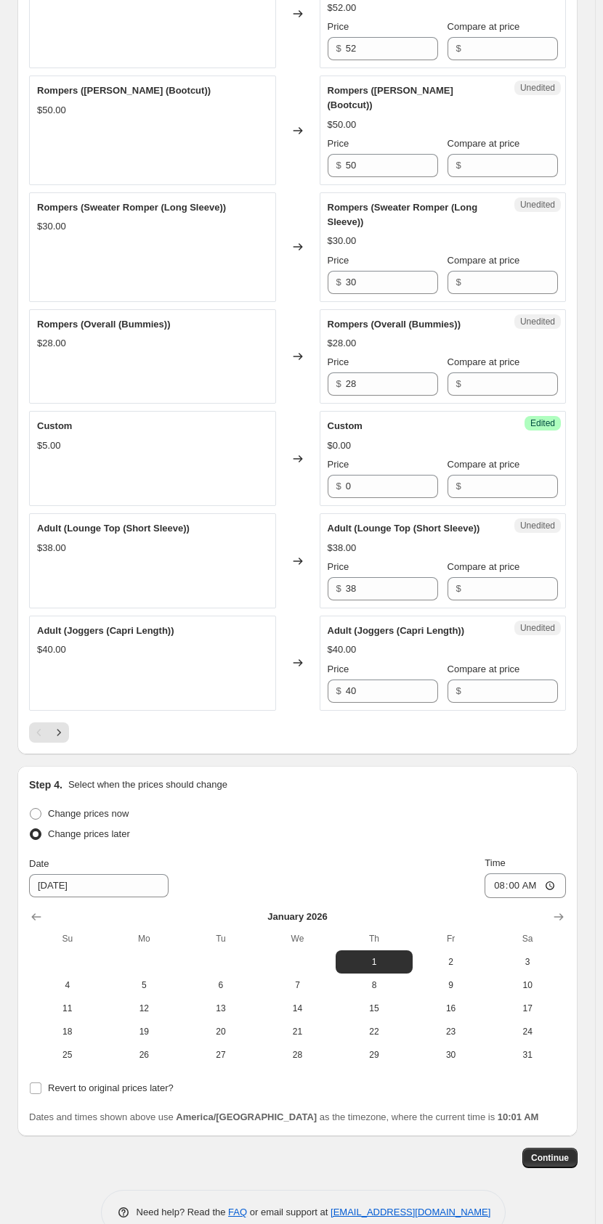
scroll to position [2137, 0]
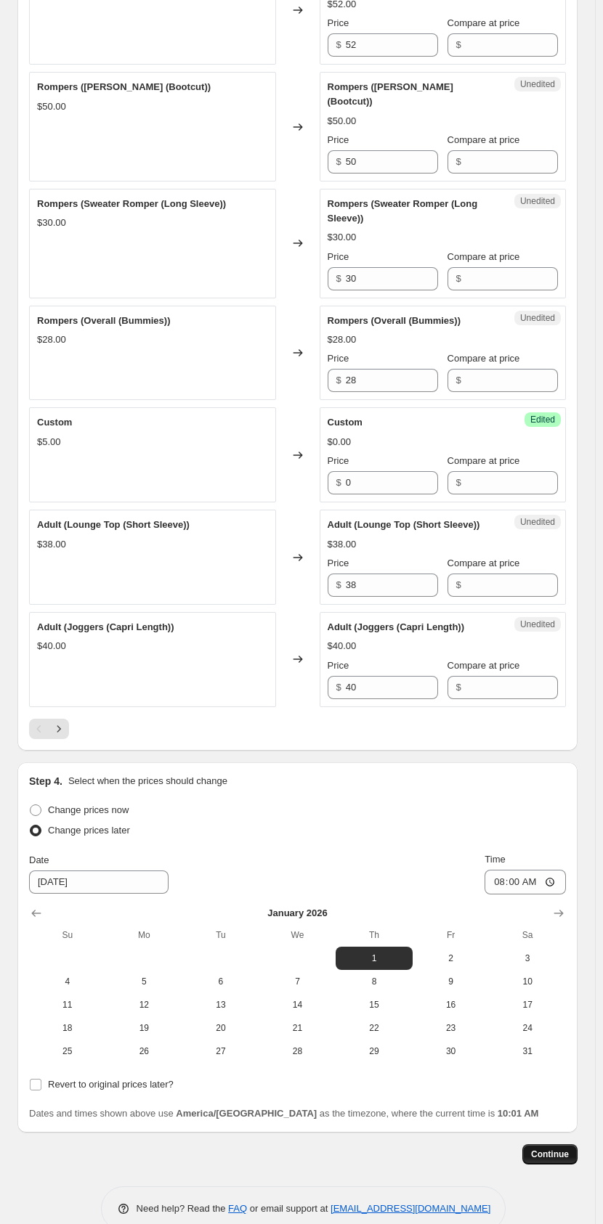
click at [521, 578] on span "Continue" at bounding box center [550, 1155] width 38 height 12
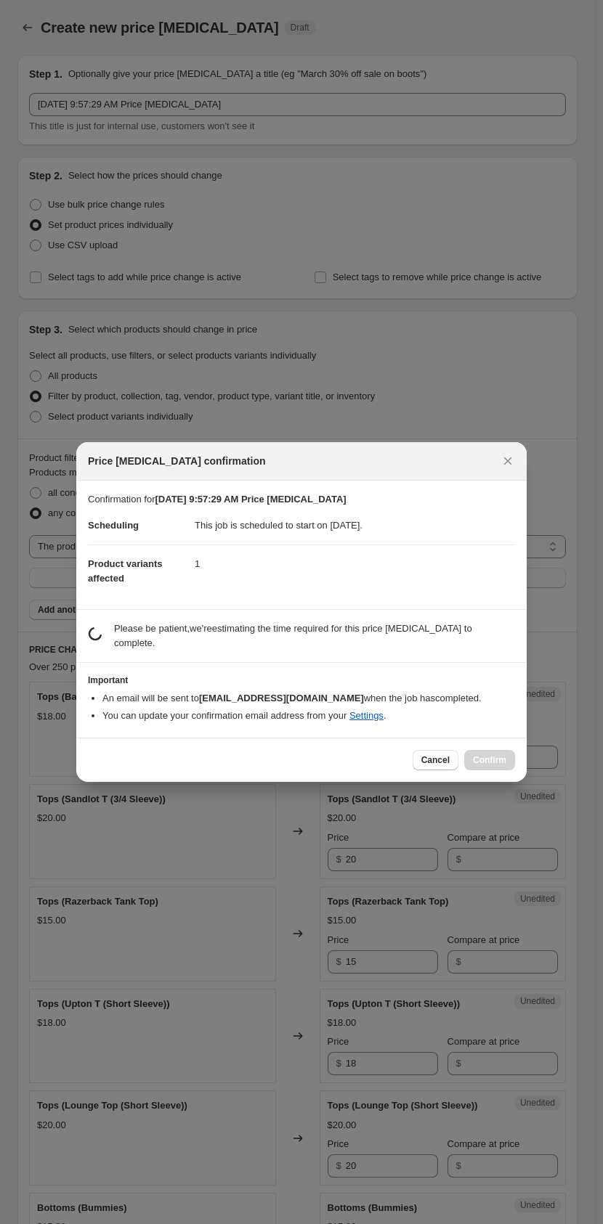
scroll to position [2055, 0]
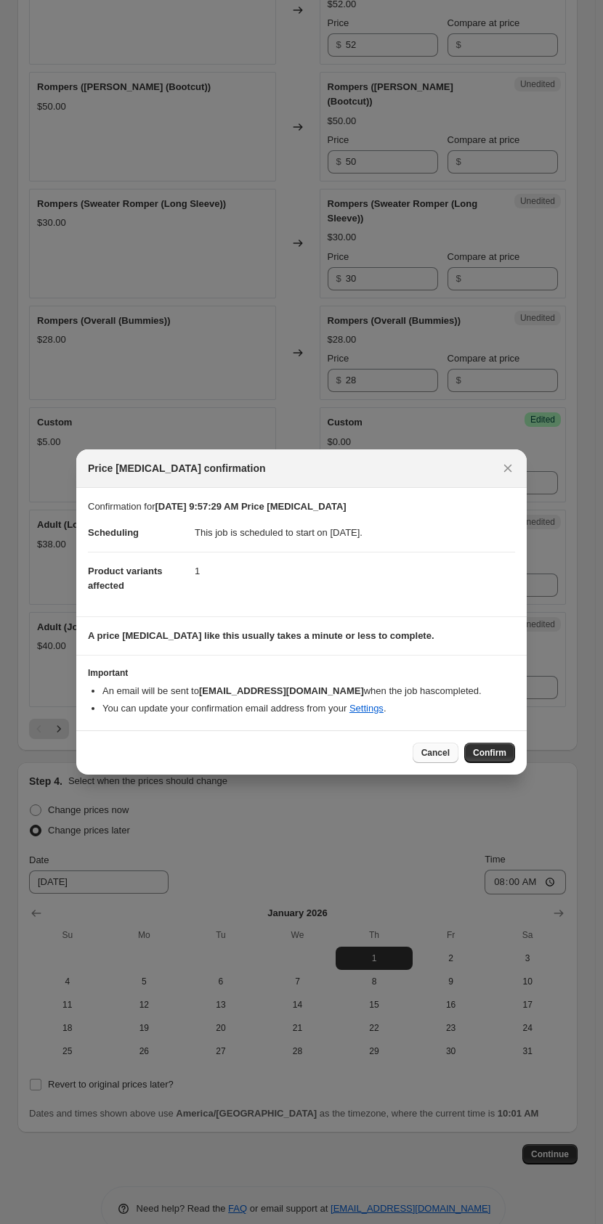
click at [428, 578] on span "Cancel" at bounding box center [435, 753] width 28 height 12
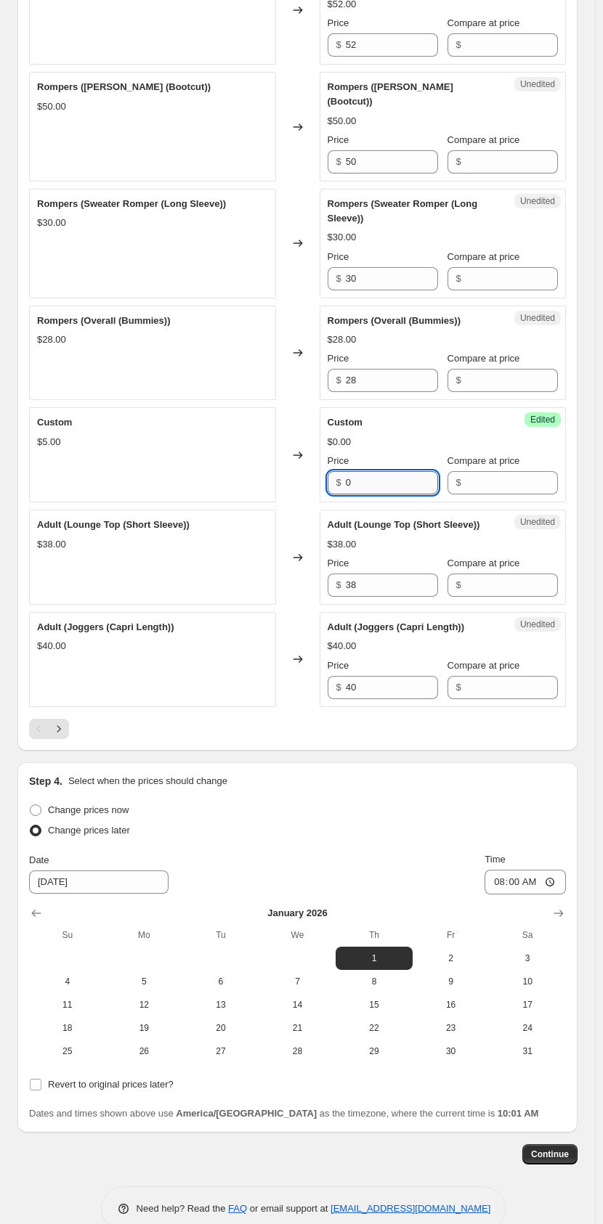
click at [358, 471] on input "0" at bounding box center [392, 482] width 92 height 23
type input "5"
click at [63, 578] on icon "Next" at bounding box center [59, 729] width 15 height 15
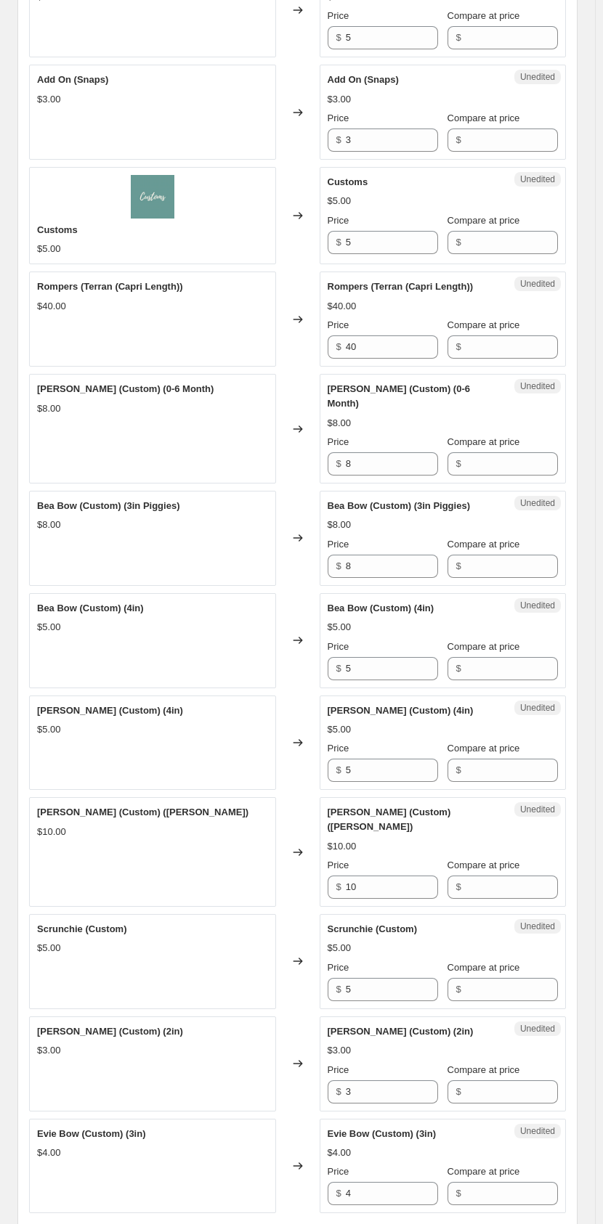
scroll to position [1815, 0]
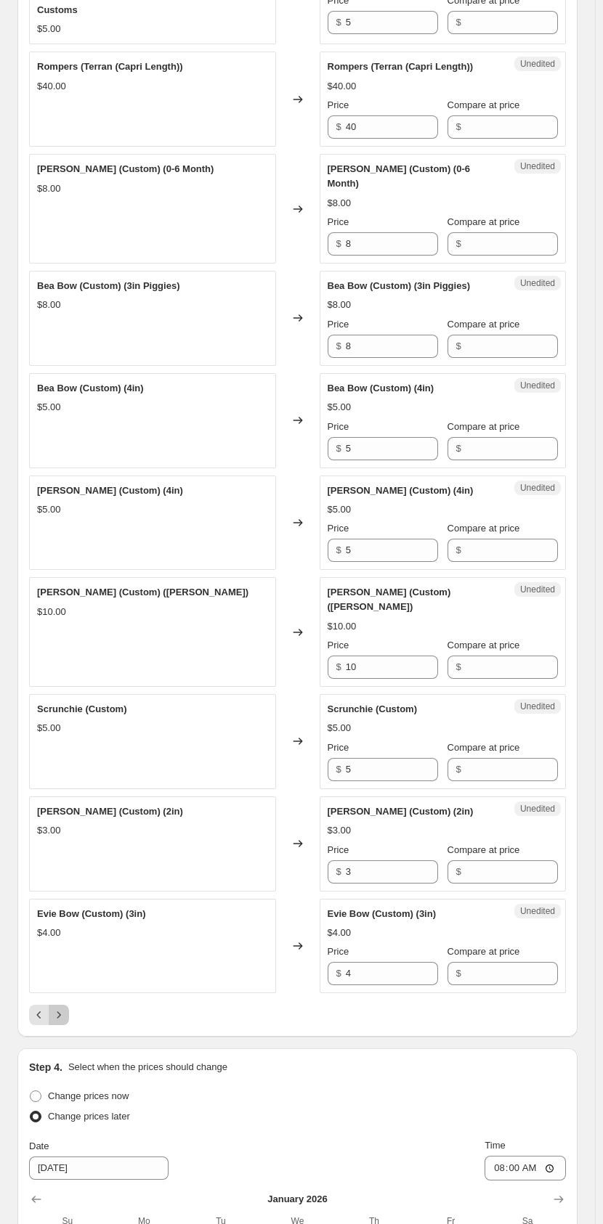
click at [63, 578] on icon "Next" at bounding box center [59, 1015] width 15 height 15
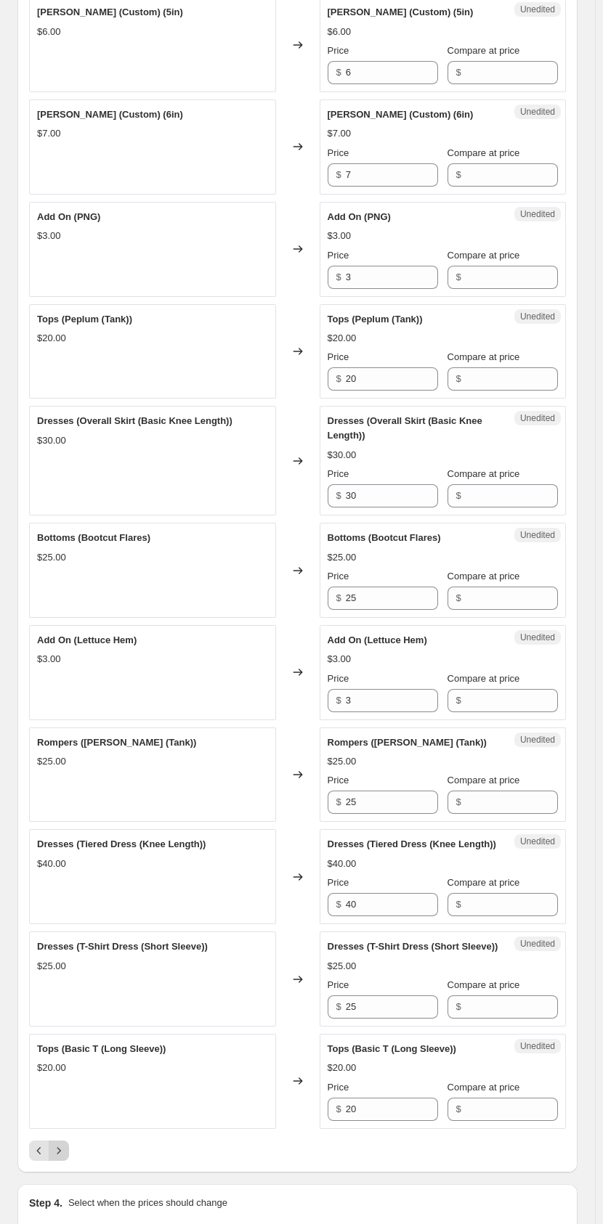
scroll to position [1670, 0]
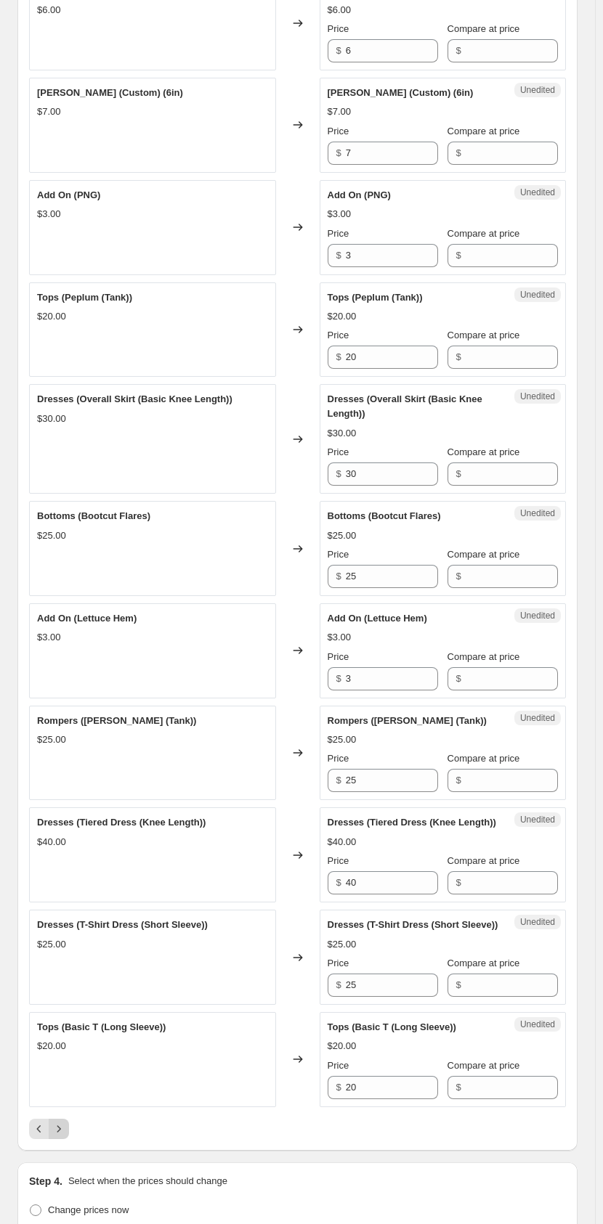
click at [57, 578] on icon "Next" at bounding box center [59, 1129] width 15 height 15
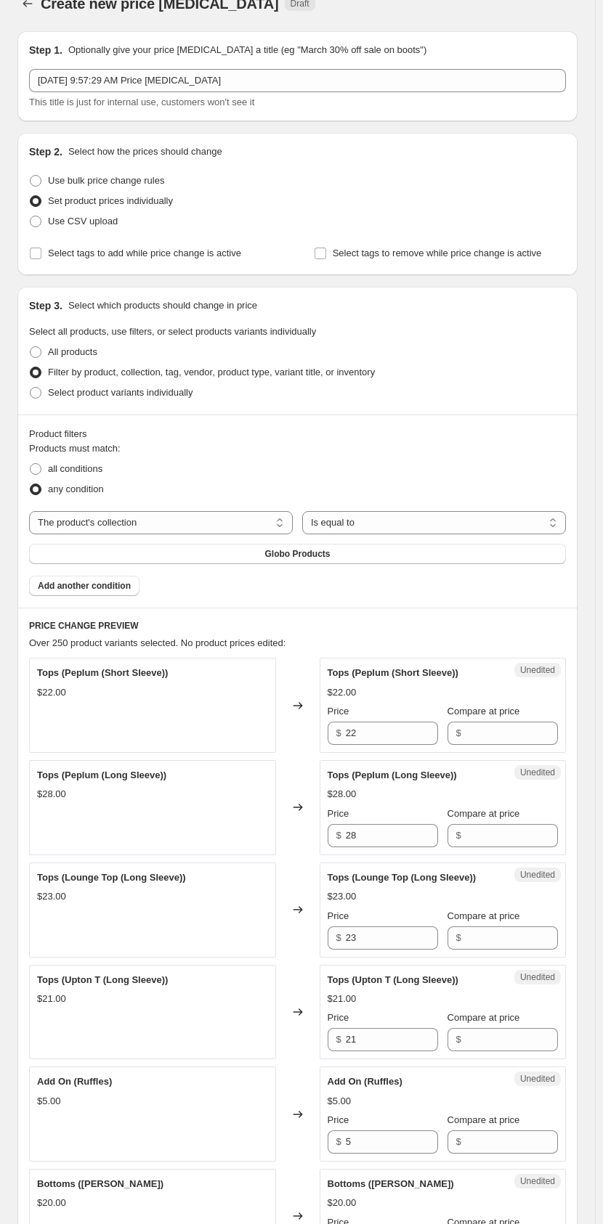
scroll to position [23, 0]
